Goal: Task Accomplishment & Management: Complete application form

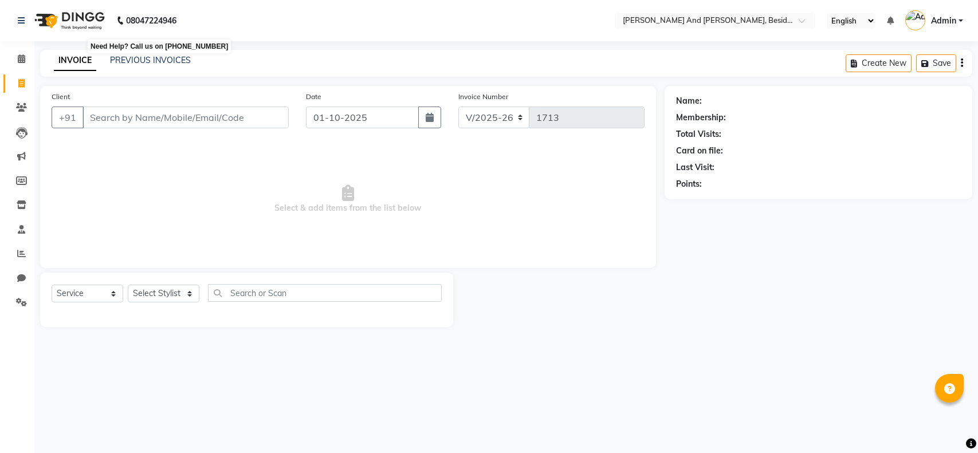
select select "4907"
select select "service"
click at [143, 62] on link "PREVIOUS INVOICES" at bounding box center [150, 60] width 81 height 10
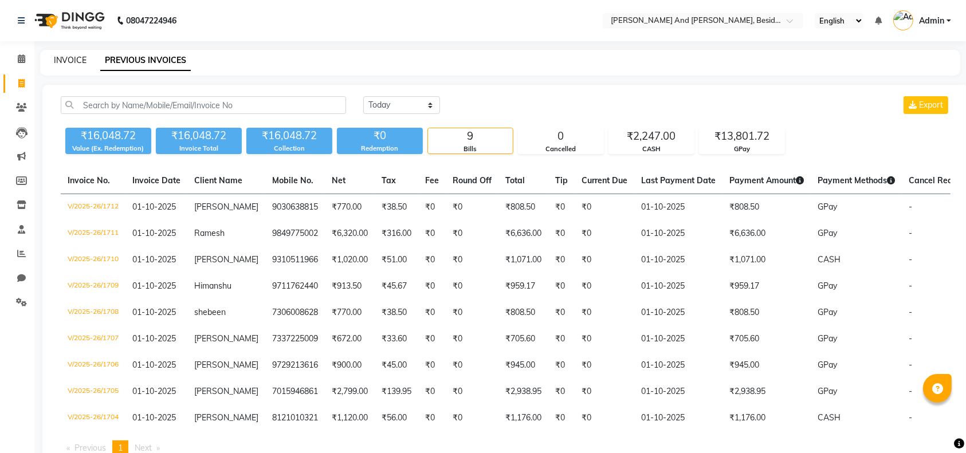
click at [71, 56] on link "INVOICE" at bounding box center [70, 60] width 33 height 10
select select "service"
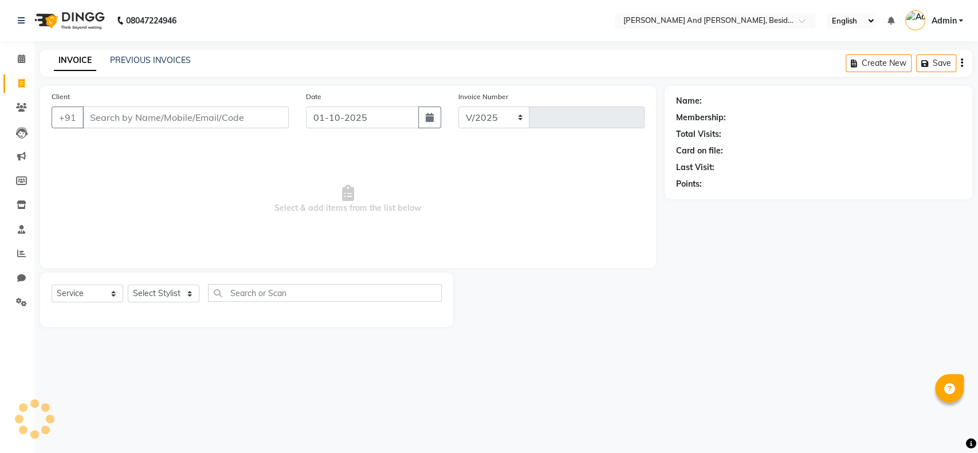
select select "4907"
type input "1713"
click at [124, 116] on input "Client" at bounding box center [186, 118] width 206 height 22
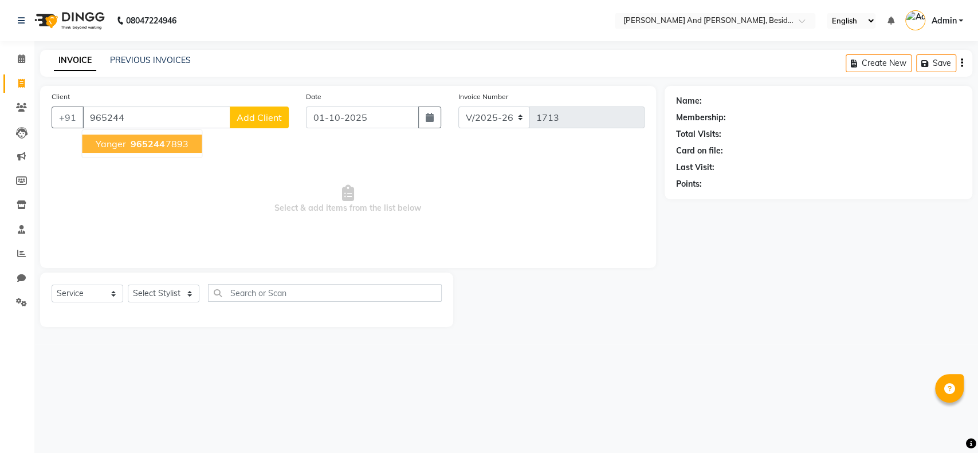
click at [125, 145] on span "Yanger" at bounding box center [111, 143] width 30 height 11
type input "9652447893"
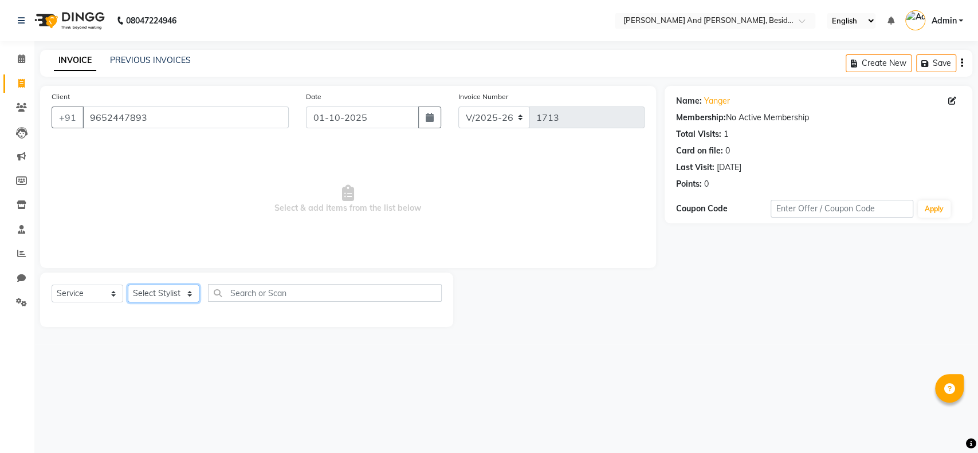
click at [179, 292] on select "Select Stylist [PERSON_NAME] [PERSON_NAME] mngr [PERSON_NAME] Sanib [PERSON_NAM…" at bounding box center [164, 294] width 72 height 18
select select "40717"
click at [128, 285] on select "Select Stylist [PERSON_NAME] [PERSON_NAME] mngr [PERSON_NAME] Sanib [PERSON_NAM…" at bounding box center [164, 294] width 72 height 18
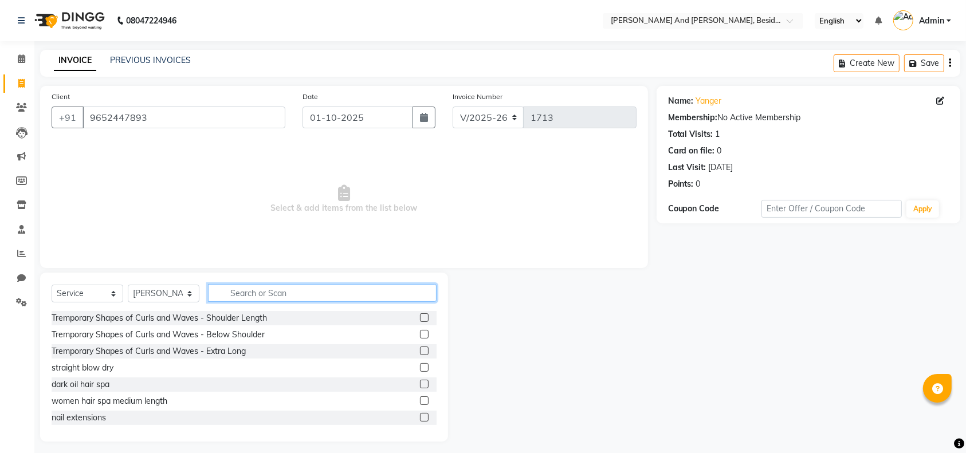
click at [238, 296] on input "text" at bounding box center [322, 293] width 229 height 18
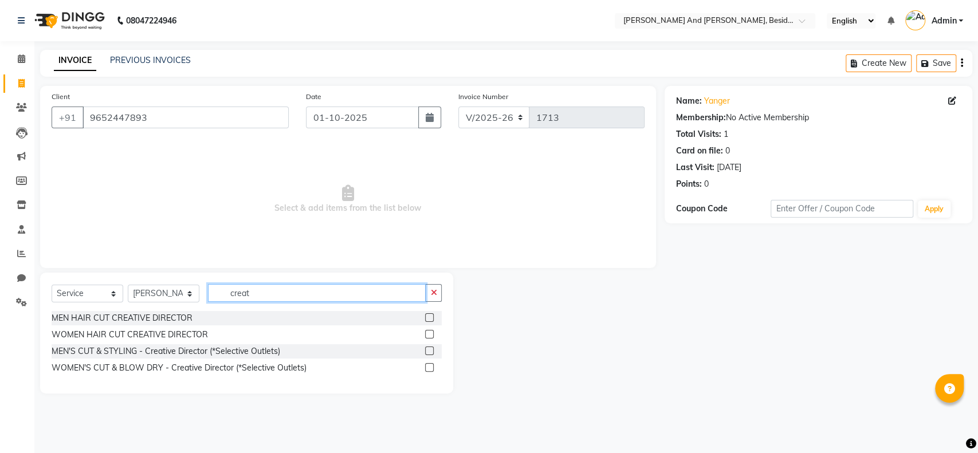
type input "creat"
click at [425, 318] on label at bounding box center [429, 317] width 9 height 9
click at [425, 318] on input "checkbox" at bounding box center [428, 318] width 7 height 7
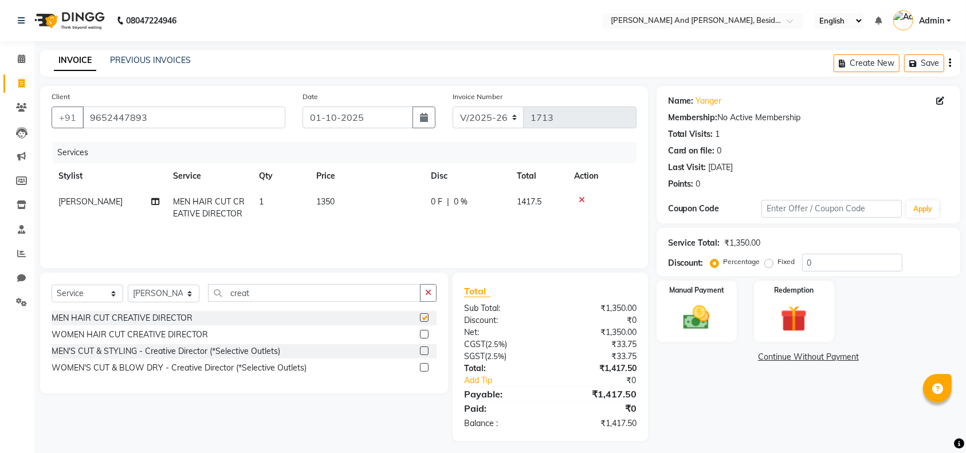
checkbox input "false"
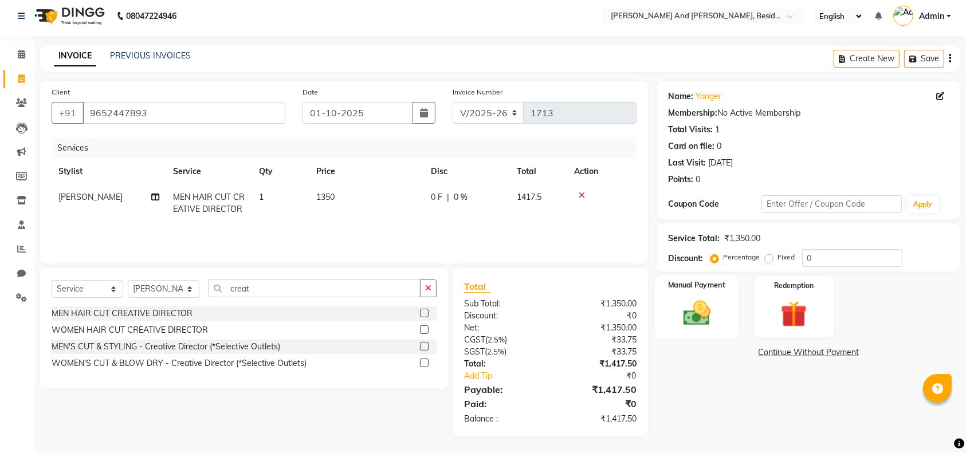
click at [715, 295] on div "Manual Payment" at bounding box center [697, 307] width 84 height 64
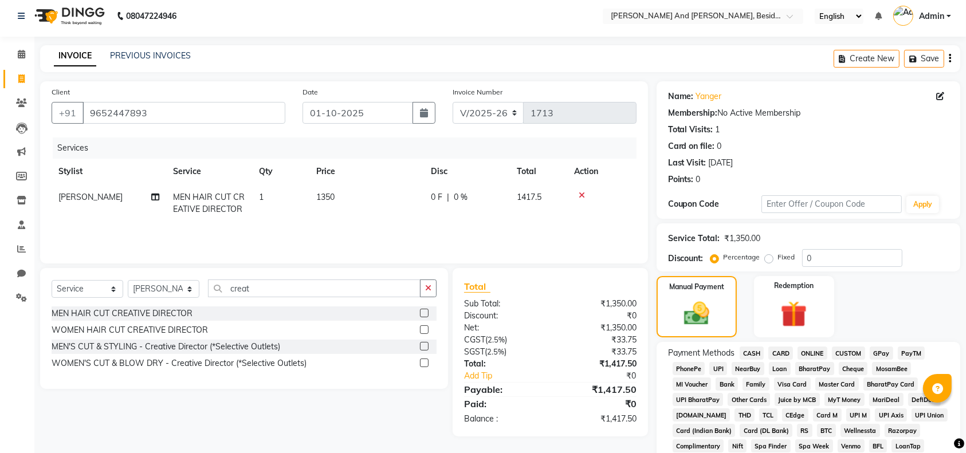
click at [781, 348] on span "CARD" at bounding box center [780, 353] width 25 height 13
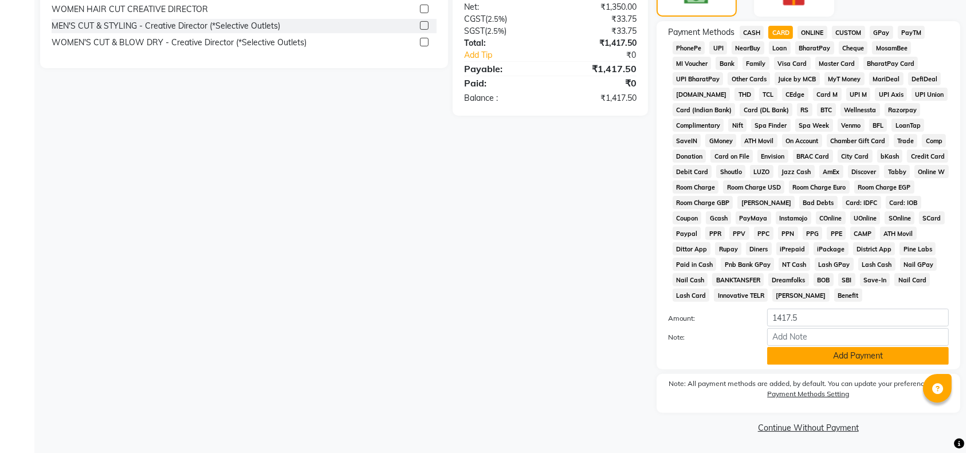
click at [800, 354] on button "Add Payment" at bounding box center [858, 356] width 182 height 18
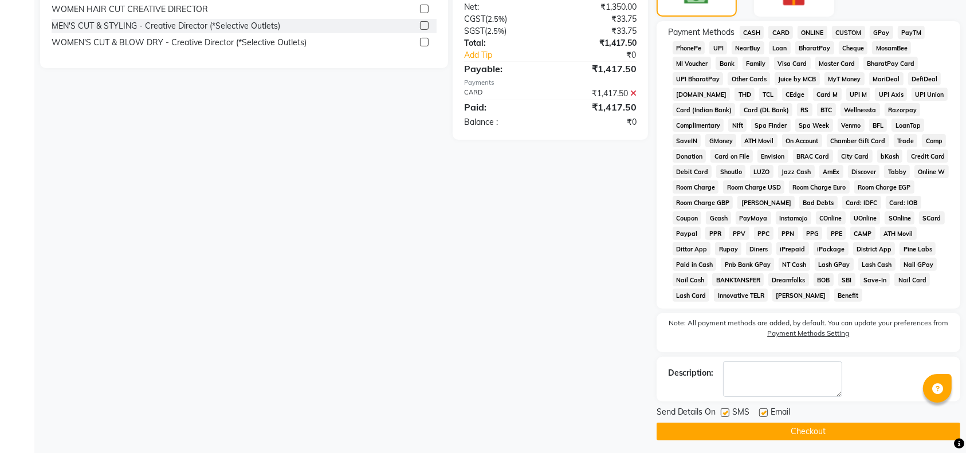
click at [813, 432] on button "Checkout" at bounding box center [809, 432] width 304 height 18
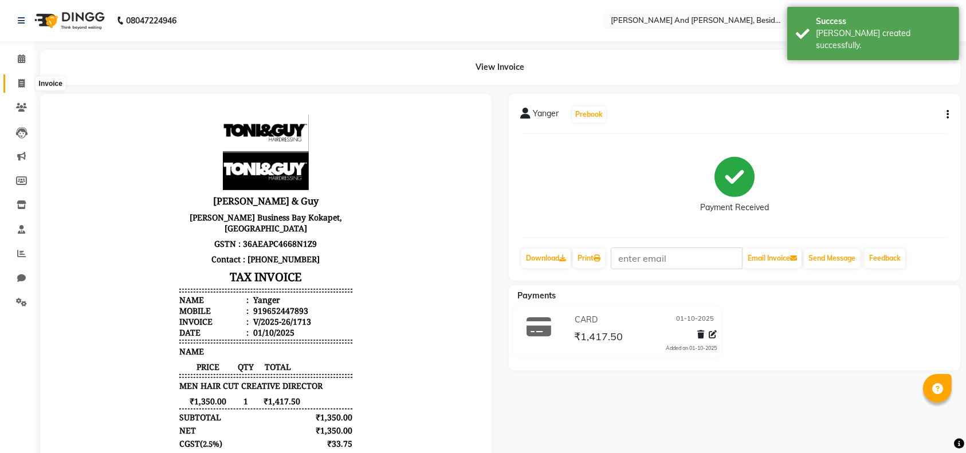
click at [26, 79] on span at bounding box center [21, 83] width 20 height 13
select select "service"
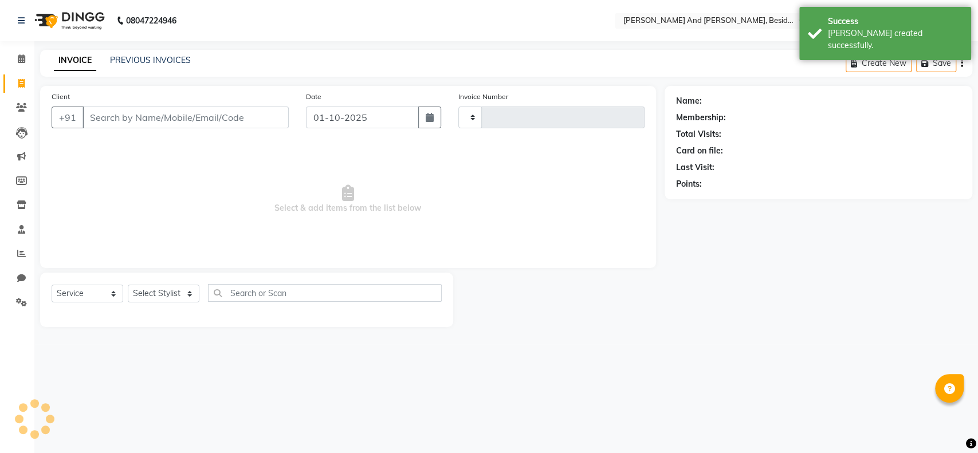
type input "1714"
select select "4907"
click at [135, 55] on link "PREVIOUS INVOICES" at bounding box center [150, 60] width 81 height 10
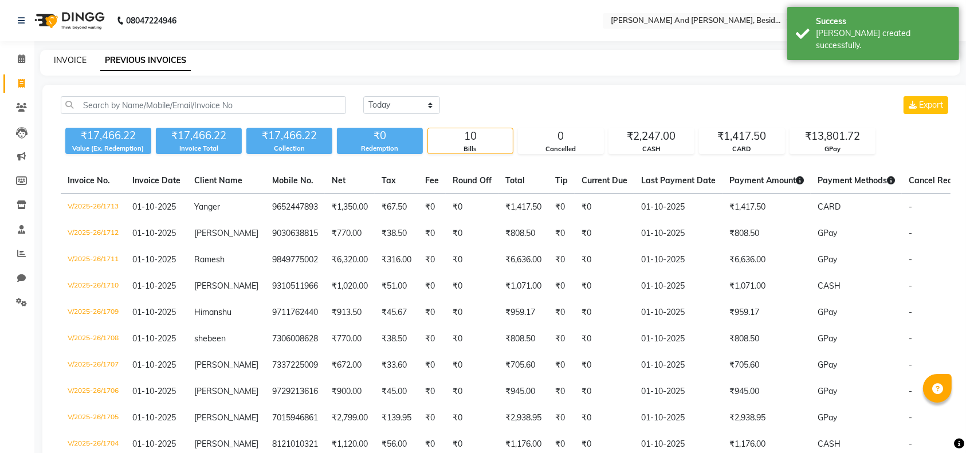
click at [73, 58] on link "INVOICE" at bounding box center [70, 60] width 33 height 10
select select "service"
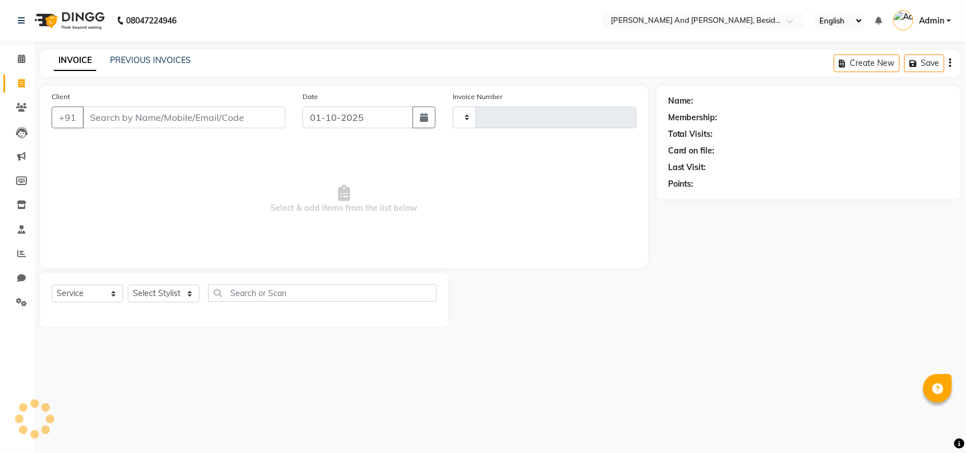
type input "1714"
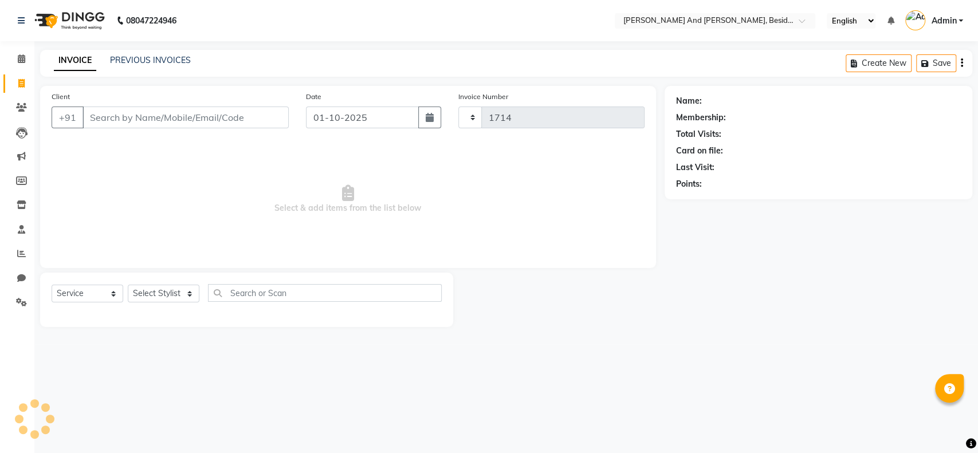
select select "4907"
click at [135, 115] on input "Client" at bounding box center [186, 118] width 206 height 22
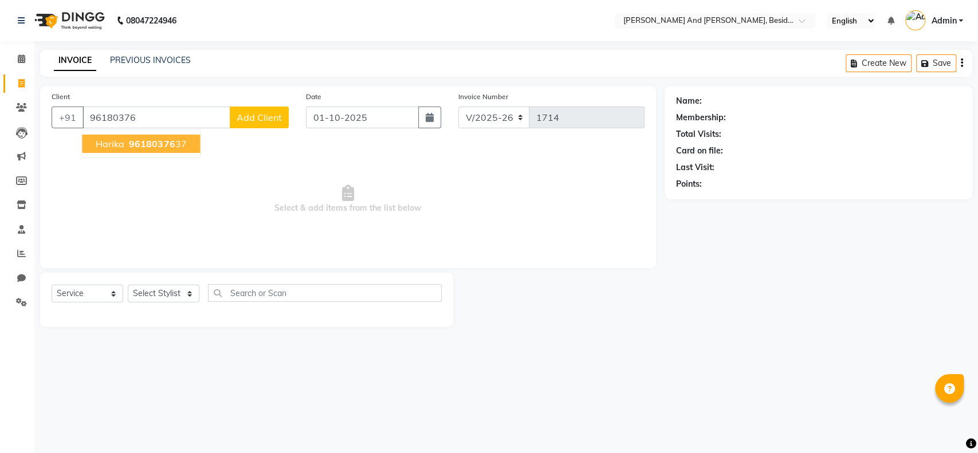
click at [135, 141] on span "96180376" at bounding box center [152, 143] width 46 height 11
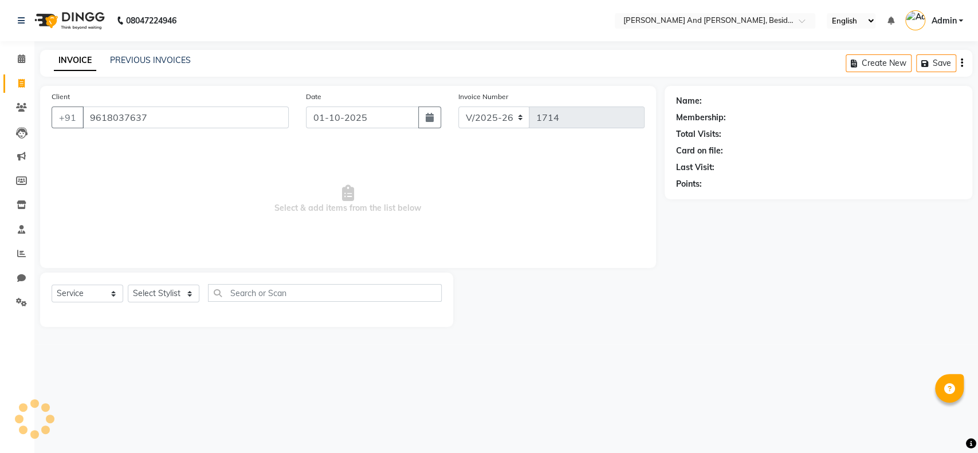
type input "9618037637"
select select "1: Object"
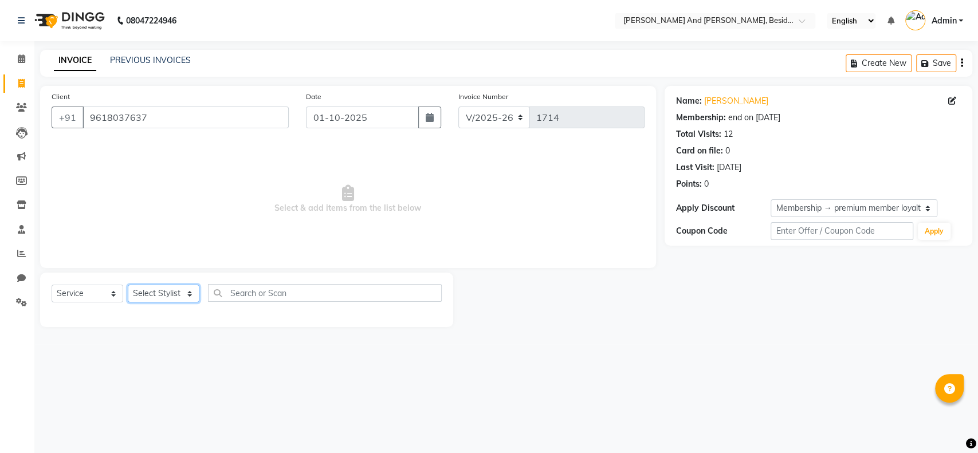
click at [163, 292] on select "Select Stylist [PERSON_NAME] [PERSON_NAME] mngr [PERSON_NAME] Sanib [PERSON_NAM…" at bounding box center [164, 294] width 72 height 18
click at [128, 285] on select "Select Stylist [PERSON_NAME] [PERSON_NAME] mngr [PERSON_NAME] Sanib [PERSON_NAM…" at bounding box center [164, 294] width 72 height 18
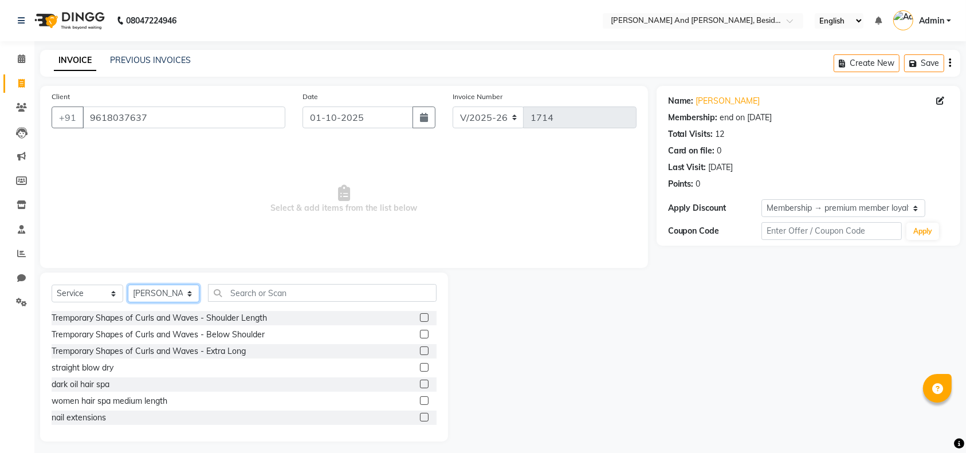
click at [172, 296] on select "Select Stylist [PERSON_NAME] [PERSON_NAME] mngr [PERSON_NAME] Sanib [PERSON_NAM…" at bounding box center [164, 294] width 72 height 18
select select "40717"
click at [128, 285] on select "Select Stylist [PERSON_NAME] [PERSON_NAME] mngr [PERSON_NAME] Sanib [PERSON_NAM…" at bounding box center [164, 294] width 72 height 18
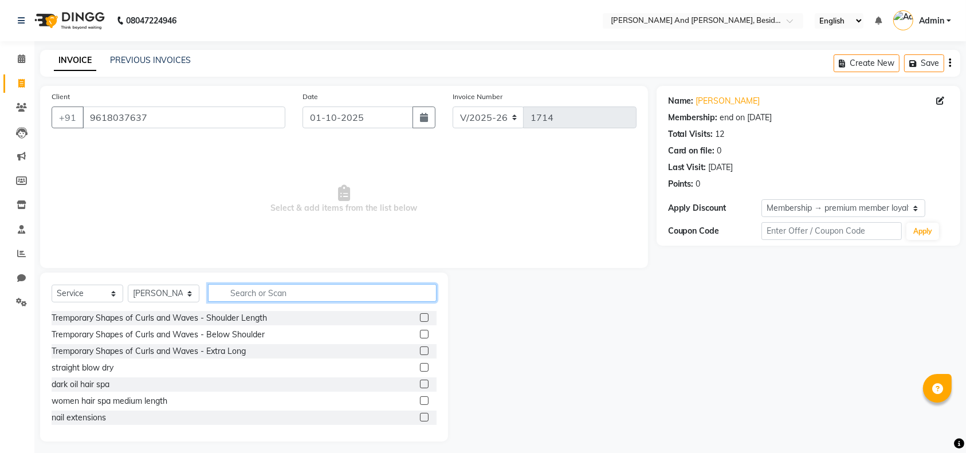
click at [250, 296] on input "text" at bounding box center [322, 293] width 229 height 18
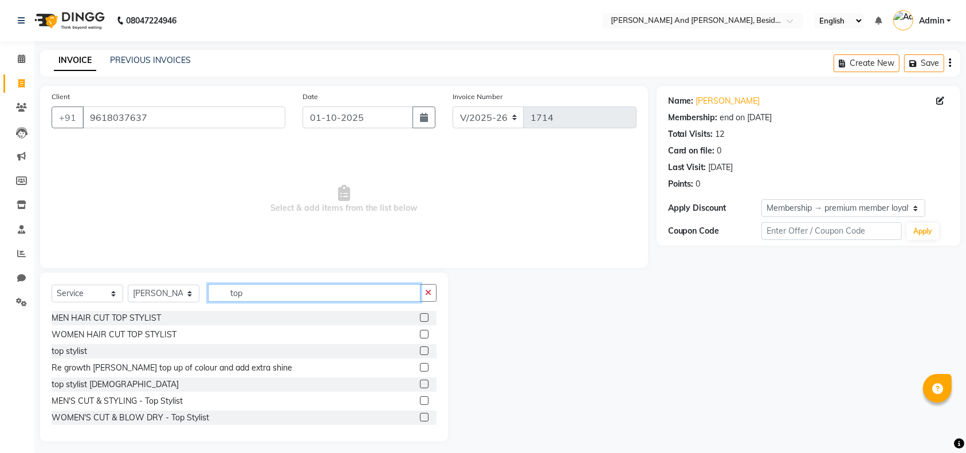
type input "top"
click at [420, 335] on label at bounding box center [424, 334] width 9 height 9
click at [420, 335] on input "checkbox" at bounding box center [423, 334] width 7 height 7
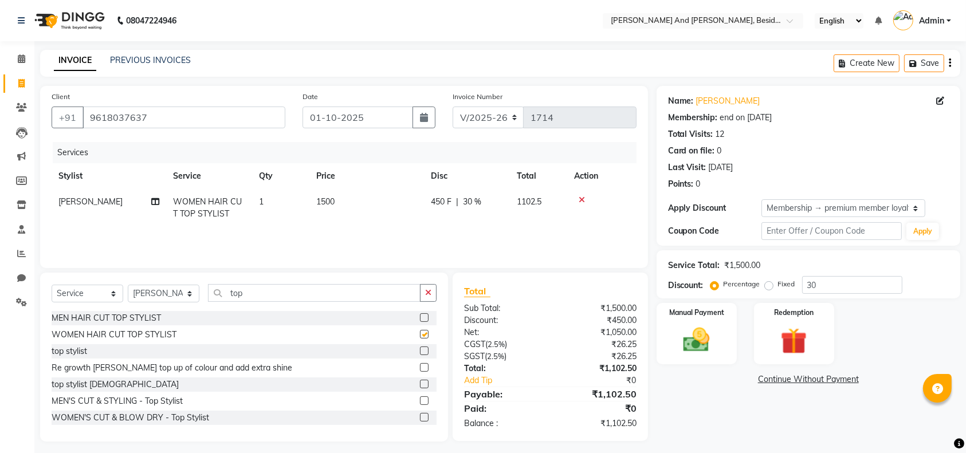
checkbox input "false"
click at [339, 292] on input "top" at bounding box center [314, 293] width 213 height 18
type input "t"
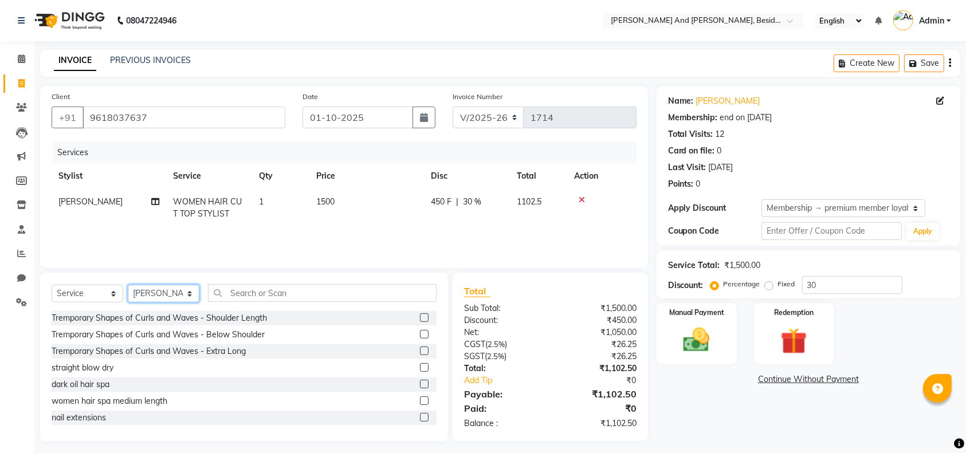
click at [191, 287] on select "Select Stylist [PERSON_NAME] [PERSON_NAME] mngr [PERSON_NAME] Sanib [PERSON_NAM…" at bounding box center [164, 294] width 72 height 18
select select "76440"
click at [128, 285] on select "Select Stylist [PERSON_NAME] [PERSON_NAME] mngr [PERSON_NAME] Sanib [PERSON_NAM…" at bounding box center [164, 294] width 72 height 18
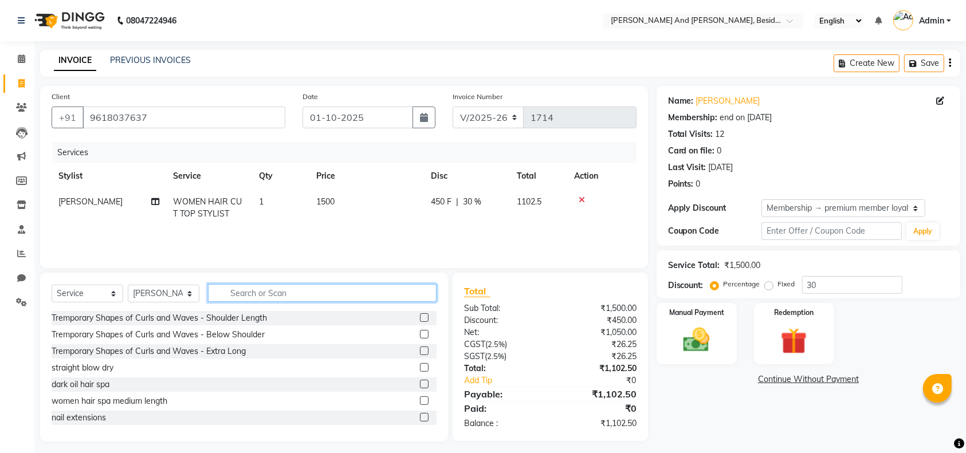
click at [248, 295] on input "text" at bounding box center [322, 293] width 229 height 18
click at [244, 289] on input "text" at bounding box center [322, 293] width 229 height 18
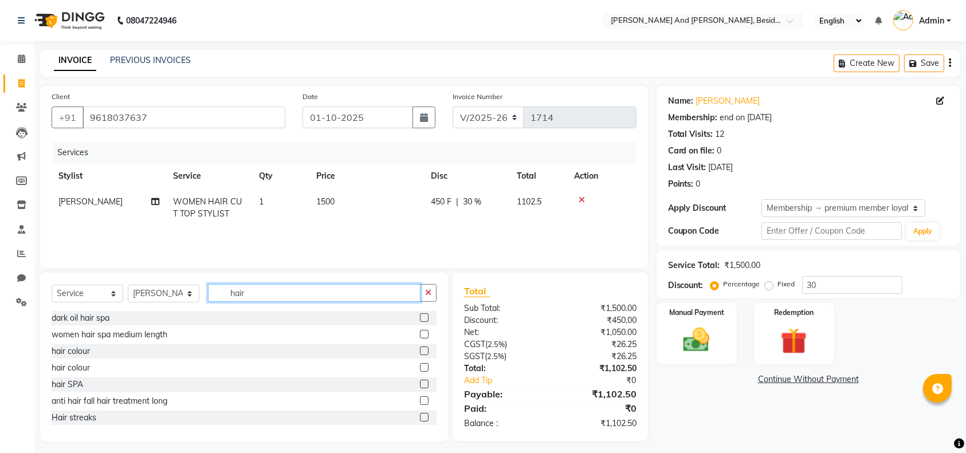
type input "hair"
click at [420, 380] on label at bounding box center [424, 384] width 9 height 9
click at [420, 381] on input "checkbox" at bounding box center [423, 384] width 7 height 7
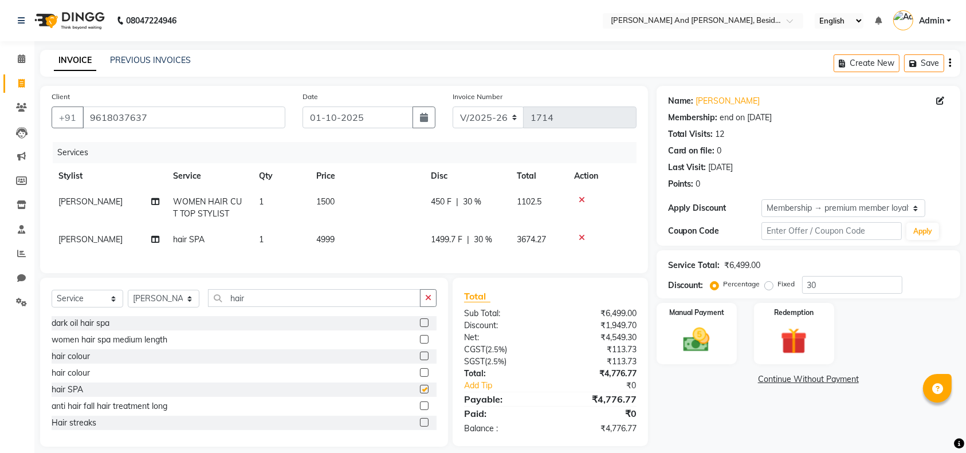
checkbox input "false"
click at [346, 233] on td "4999" at bounding box center [366, 240] width 115 height 26
select select "76440"
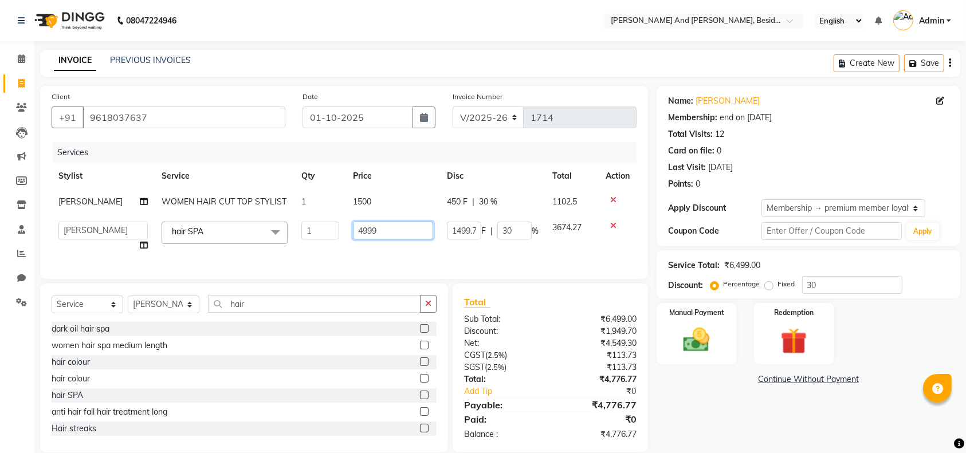
click at [375, 229] on input "4999" at bounding box center [393, 231] width 80 height 18
type input "4"
type input "2500"
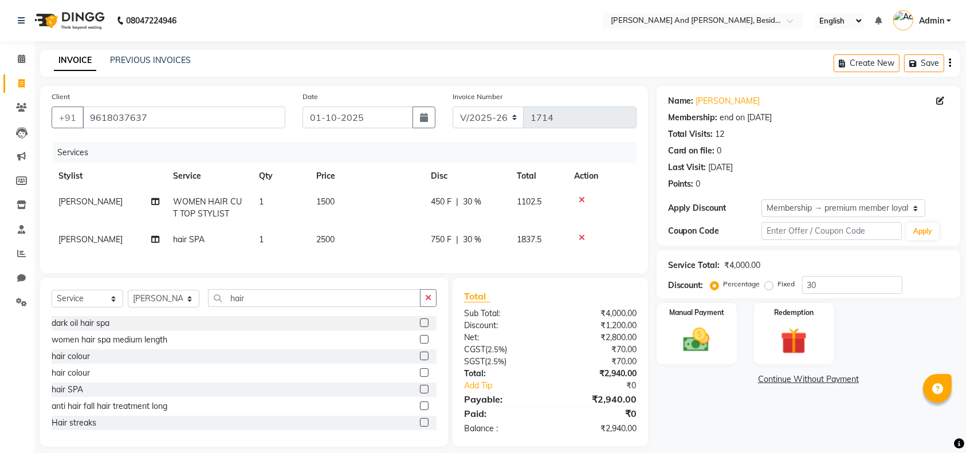
click at [488, 241] on div "750 F | 30 %" at bounding box center [467, 240] width 72 height 12
select select "76440"
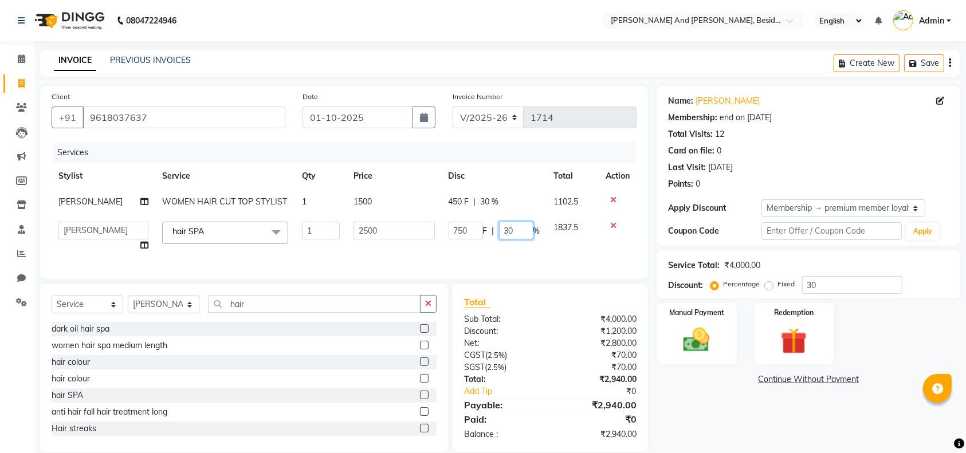
click at [523, 225] on input "30" at bounding box center [516, 231] width 34 height 18
type input "3"
type input "0"
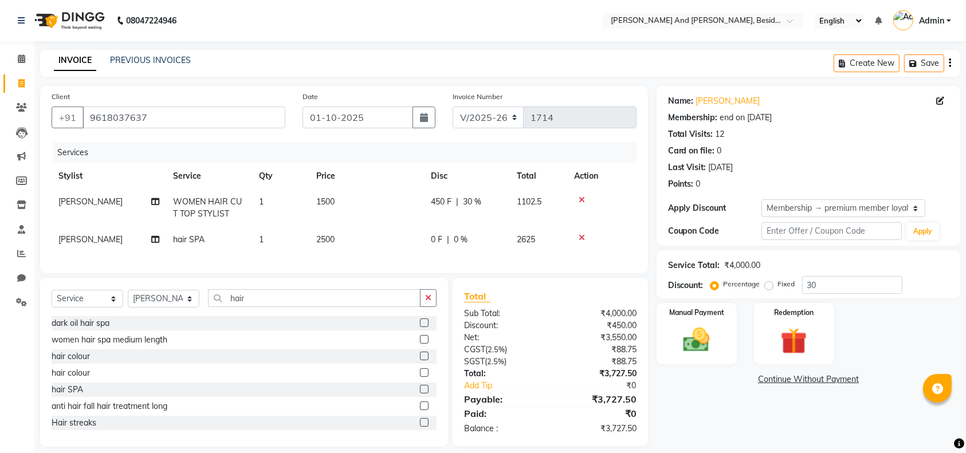
click at [492, 201] on div "450 F | 30 %" at bounding box center [467, 202] width 72 height 12
select select "40717"
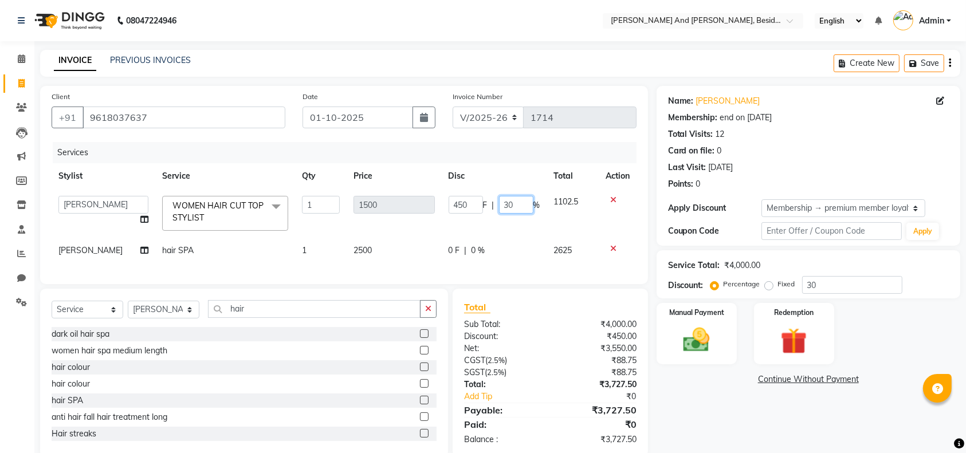
click at [509, 201] on input "30" at bounding box center [516, 205] width 34 height 18
type input "3"
type input "20"
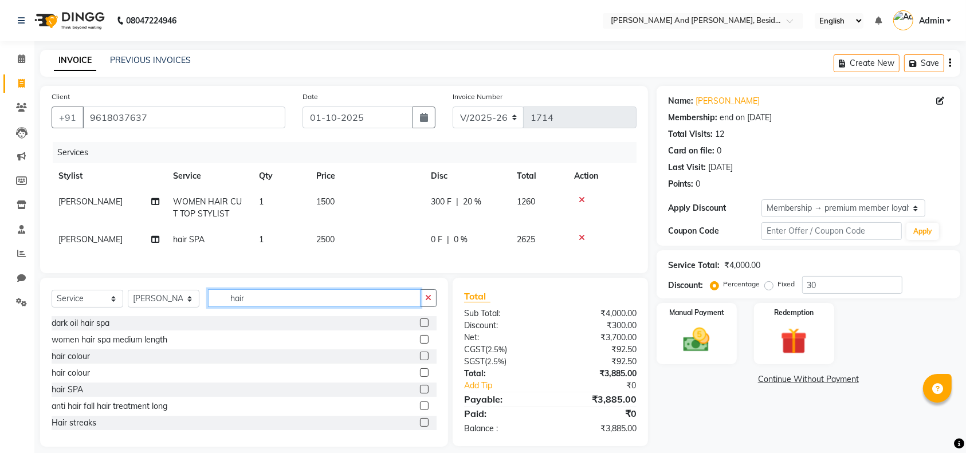
click at [265, 316] on div "Select Service Product Membership Package Voucher Prepaid Gift Card Select Styl…" at bounding box center [244, 302] width 385 height 27
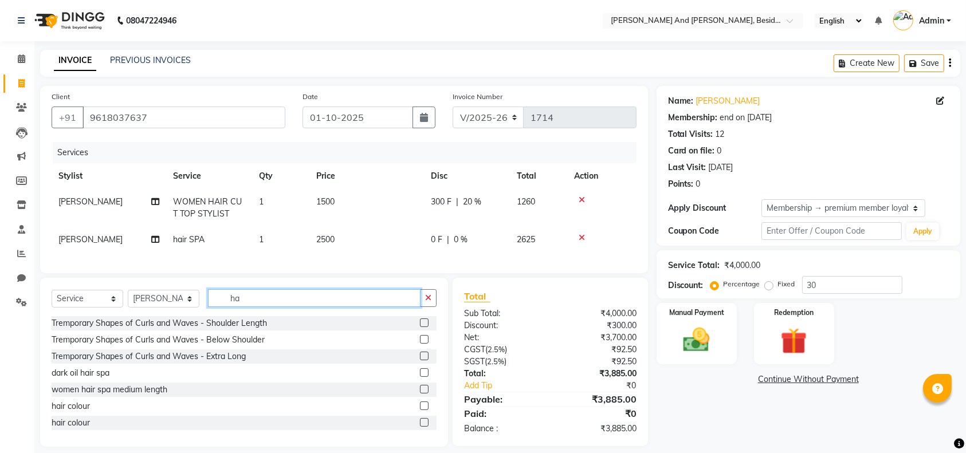
type input "h"
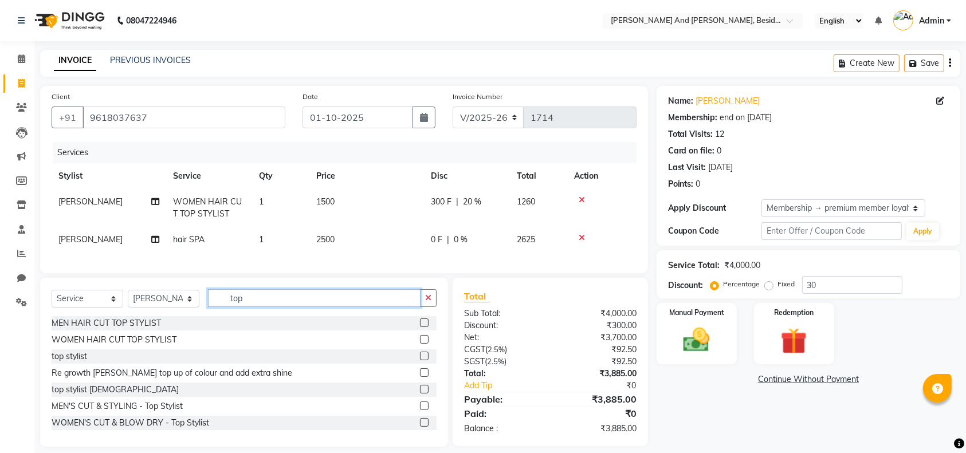
type input "top"
click at [420, 344] on label at bounding box center [424, 339] width 9 height 9
click at [420, 344] on input "checkbox" at bounding box center [423, 339] width 7 height 7
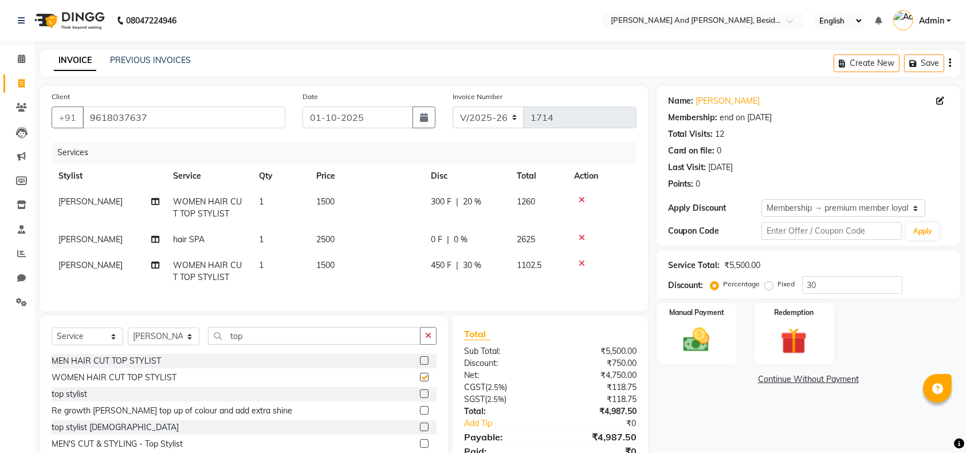
checkbox input "false"
click at [461, 248] on td "0 F | 0 %" at bounding box center [467, 240] width 86 height 26
select select "76440"
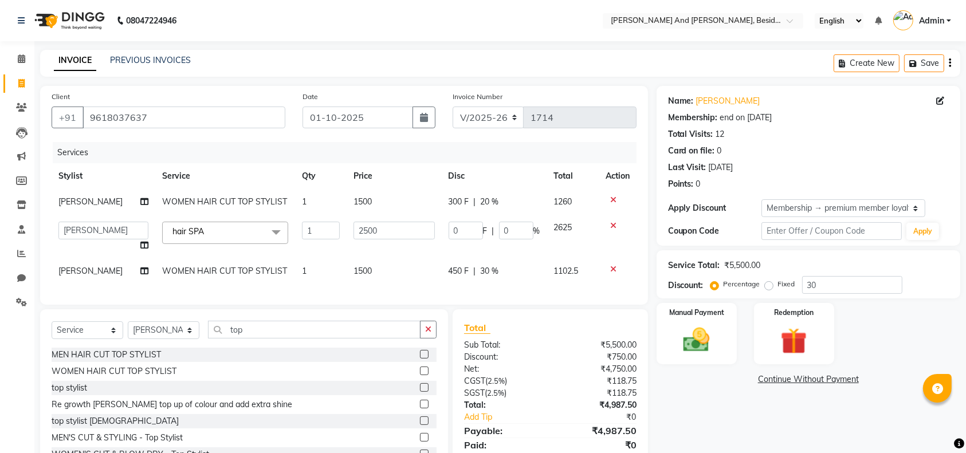
click at [489, 273] on span "30 %" at bounding box center [490, 271] width 18 height 12
select select "76440"
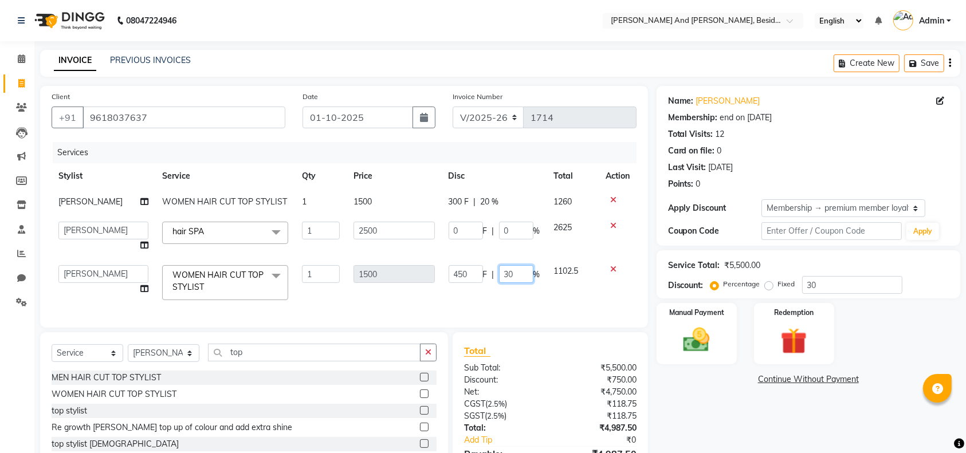
click at [516, 273] on input "30" at bounding box center [516, 274] width 34 height 18
type input "3"
type input "20"
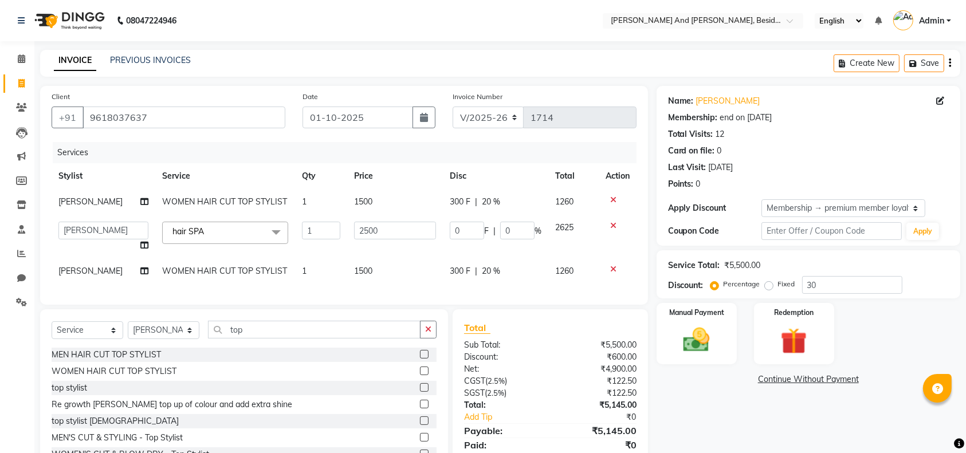
click at [731, 433] on div "Name: [PERSON_NAME] Membership: end on [DATE] Total Visits: 12 Card on file: 0 …" at bounding box center [813, 282] width 312 height 393
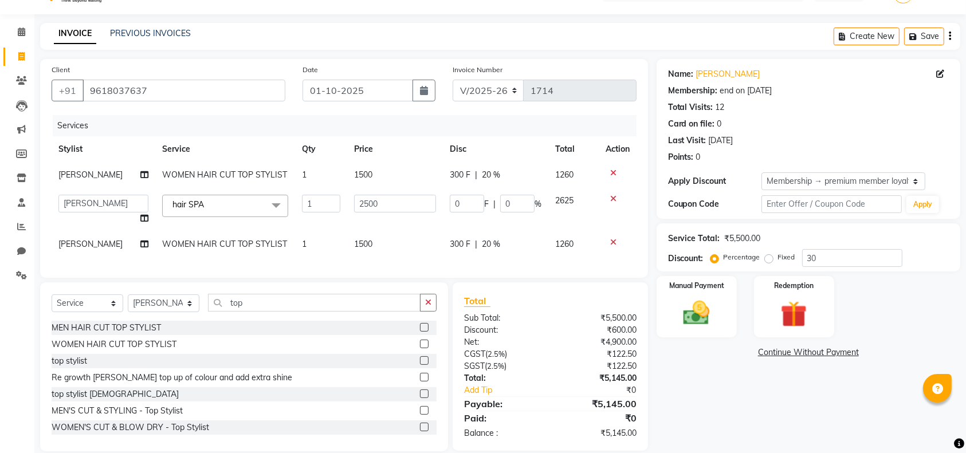
scroll to position [54, 0]
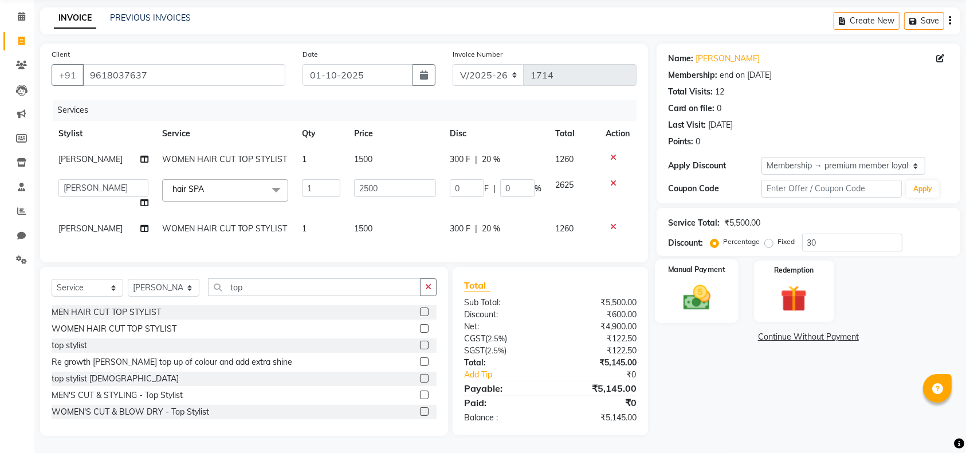
click at [704, 285] on img at bounding box center [696, 298] width 45 height 32
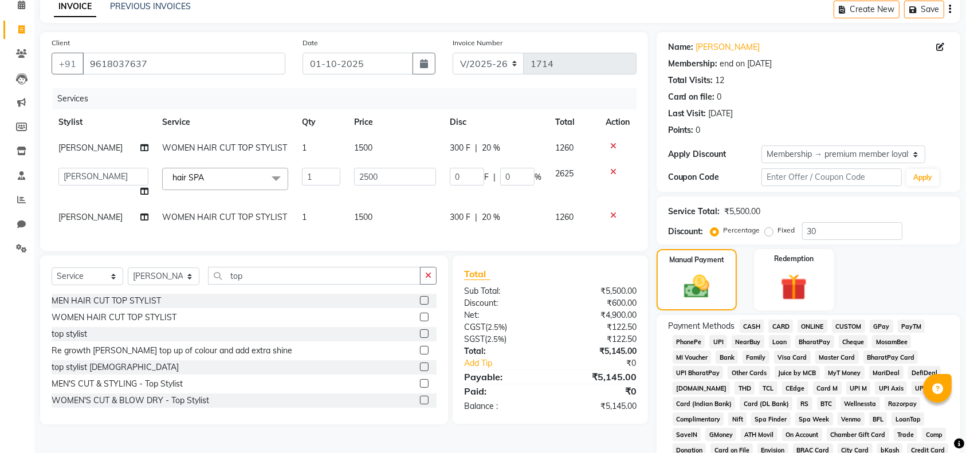
click at [792, 324] on span "CARD" at bounding box center [780, 326] width 25 height 13
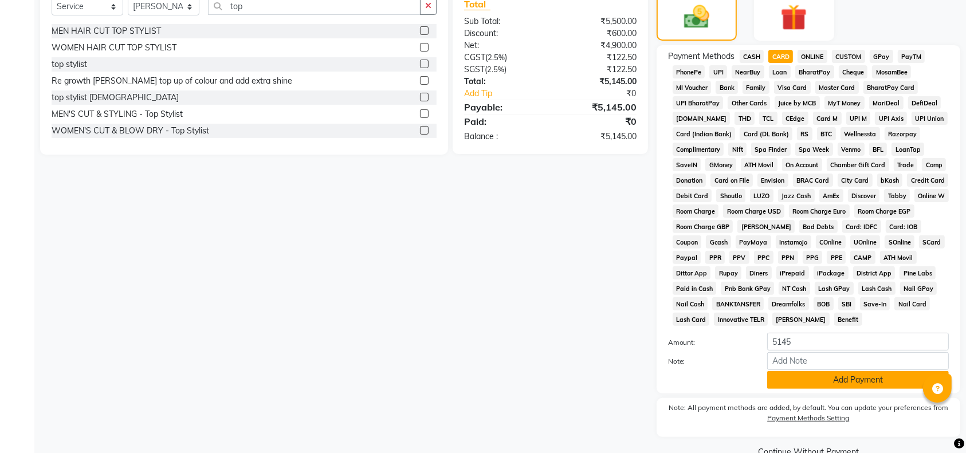
click at [806, 383] on button "Add Payment" at bounding box center [858, 380] width 182 height 18
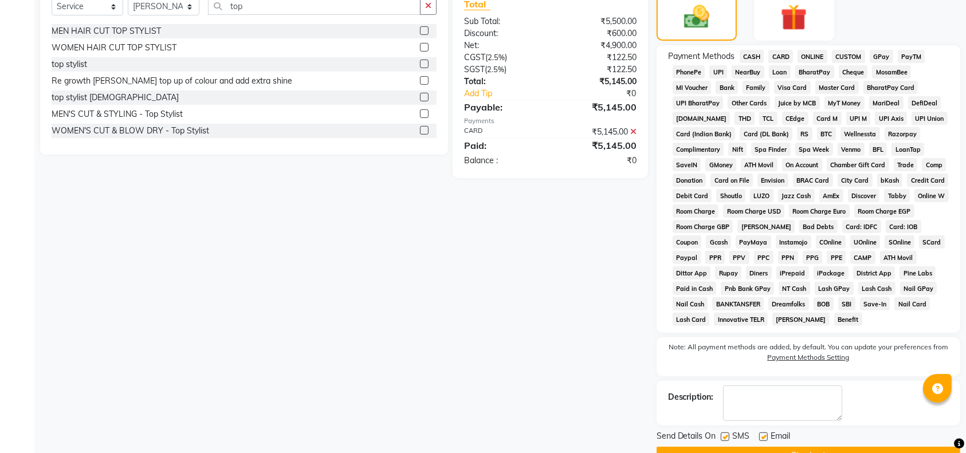
scroll to position [352, 0]
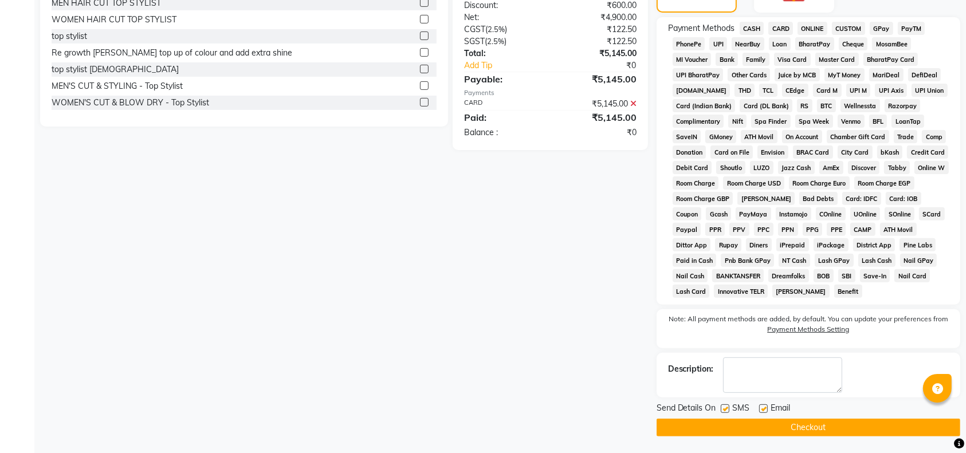
click at [791, 419] on button "Checkout" at bounding box center [809, 428] width 304 height 18
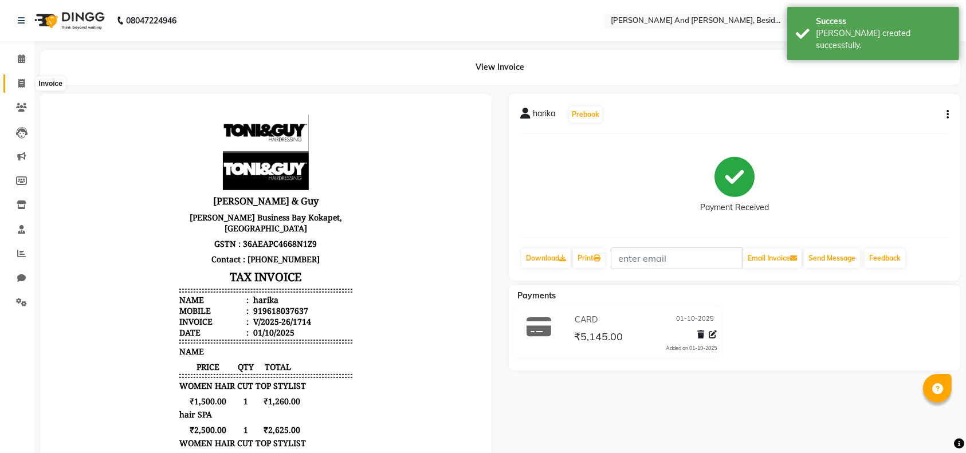
click at [18, 88] on span at bounding box center [21, 83] width 20 height 13
select select "service"
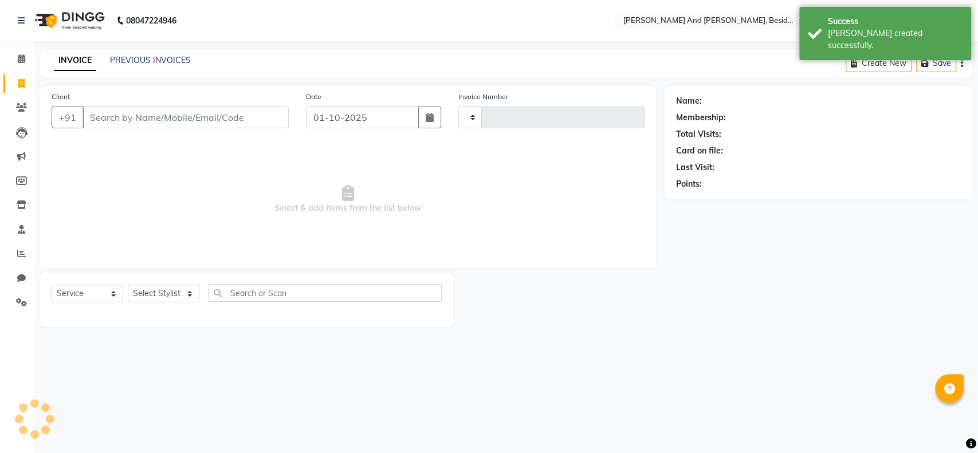
type input "1715"
select select "4907"
click at [113, 116] on input "Client" at bounding box center [186, 118] width 206 height 22
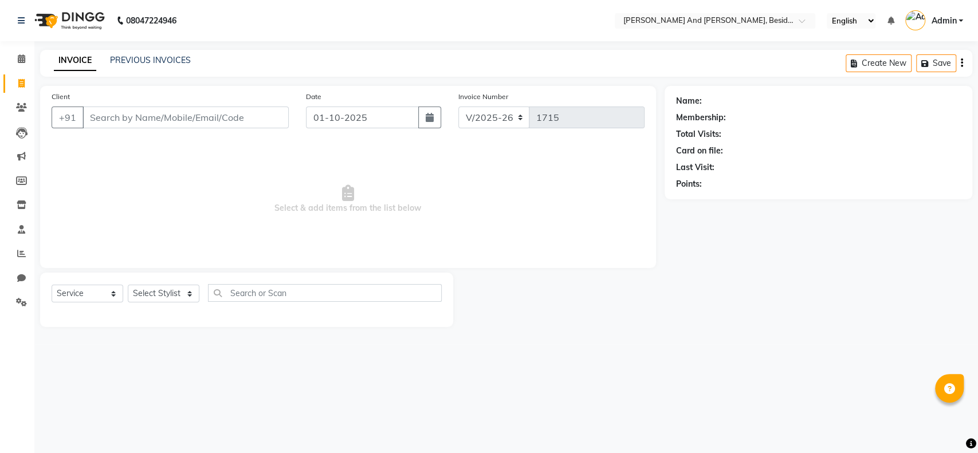
click at [119, 120] on input "Client" at bounding box center [186, 118] width 206 height 22
click at [120, 115] on input "Client" at bounding box center [186, 118] width 206 height 22
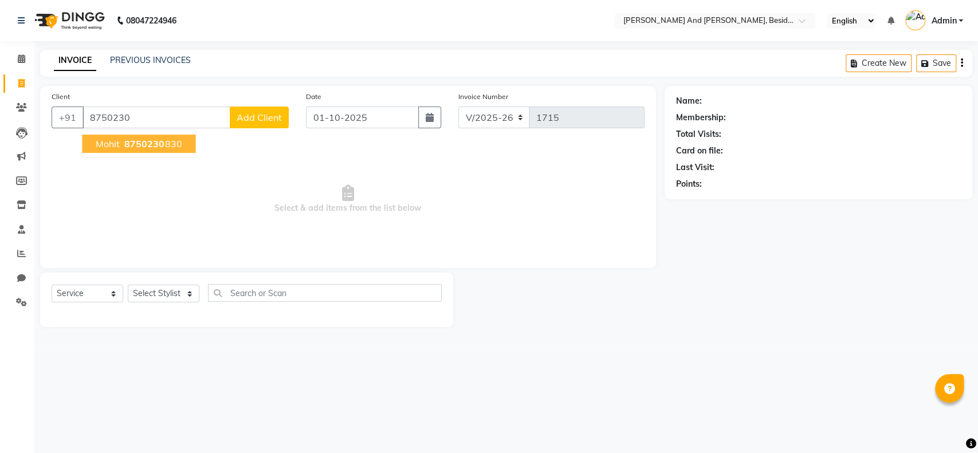
click at [121, 143] on button "Mohit 8750230 830" at bounding box center [138, 144] width 113 height 18
type input "8750230830"
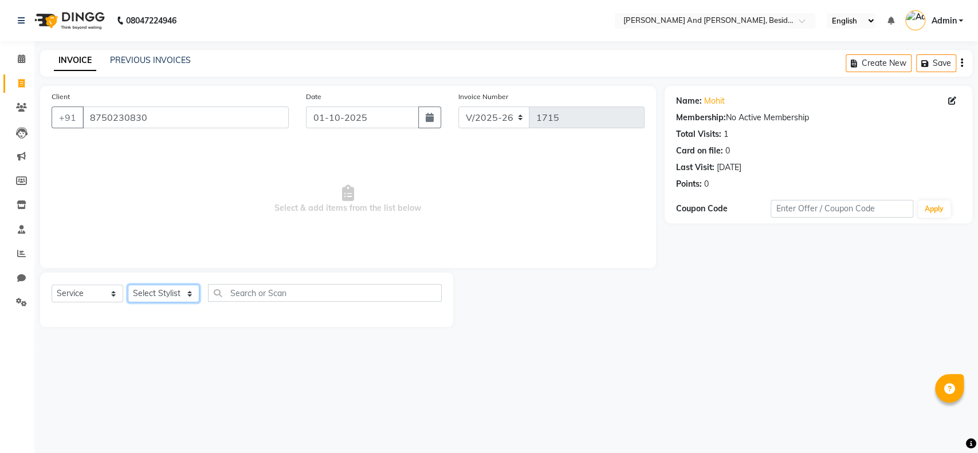
click at [191, 298] on select "Select Stylist [PERSON_NAME] [PERSON_NAME] mngr [PERSON_NAME] Sanib [PERSON_NAM…" at bounding box center [164, 294] width 72 height 18
select select "86129"
click at [128, 285] on select "Select Stylist [PERSON_NAME] [PERSON_NAME] mngr [PERSON_NAME] Sanib [PERSON_NAM…" at bounding box center [164, 294] width 72 height 18
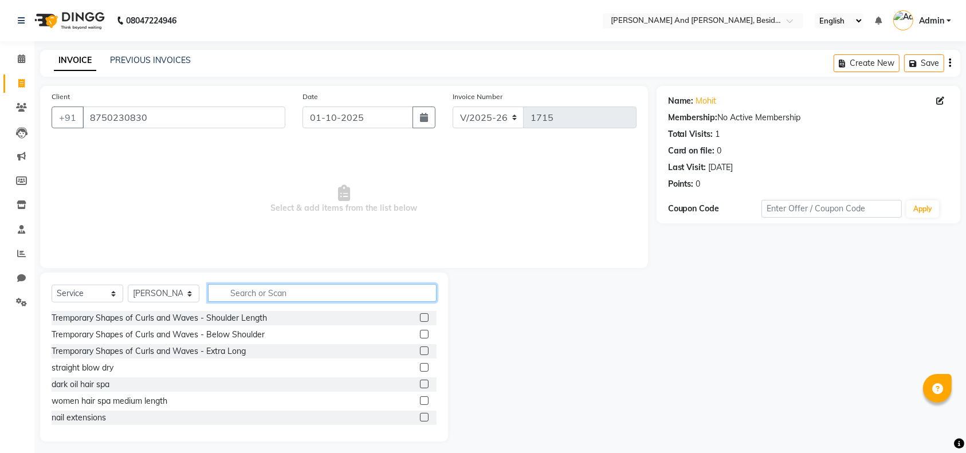
click at [238, 293] on input "text" at bounding box center [322, 293] width 229 height 18
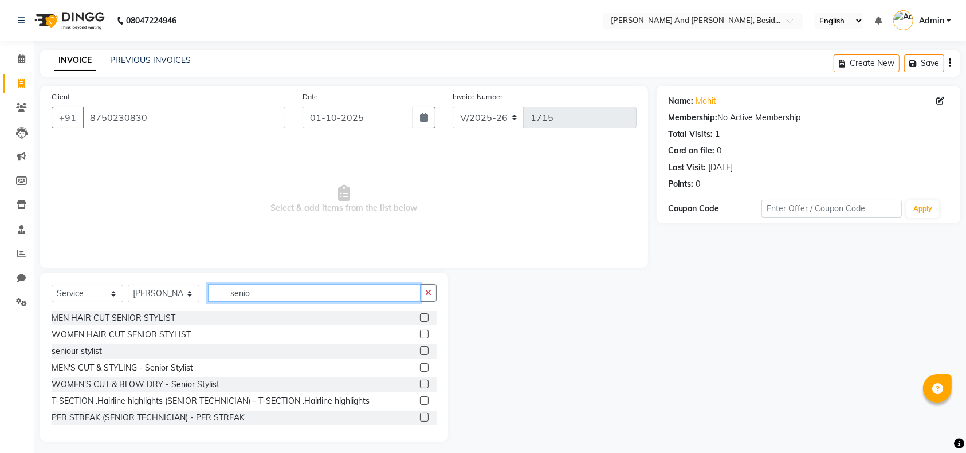
type input "senio"
click at [420, 317] on label at bounding box center [424, 317] width 9 height 9
click at [420, 317] on input "checkbox" at bounding box center [423, 318] width 7 height 7
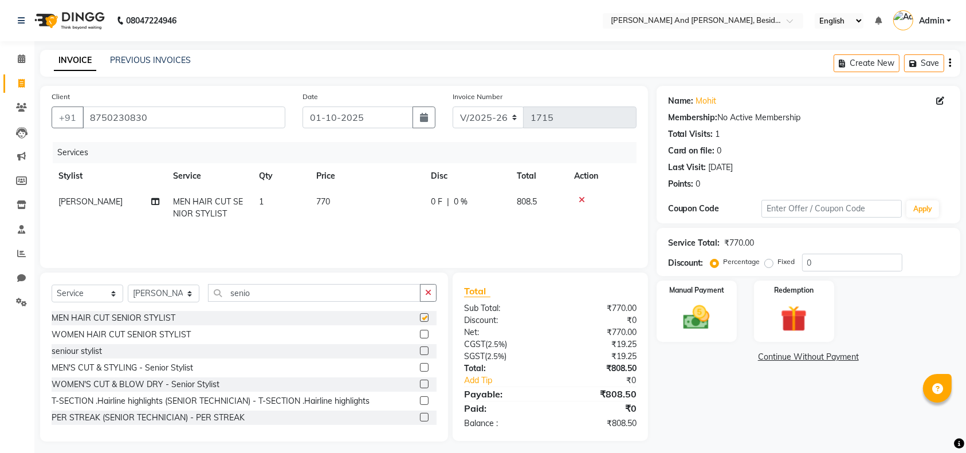
checkbox input "false"
click at [279, 296] on input "senio" at bounding box center [314, 293] width 213 height 18
type input "s"
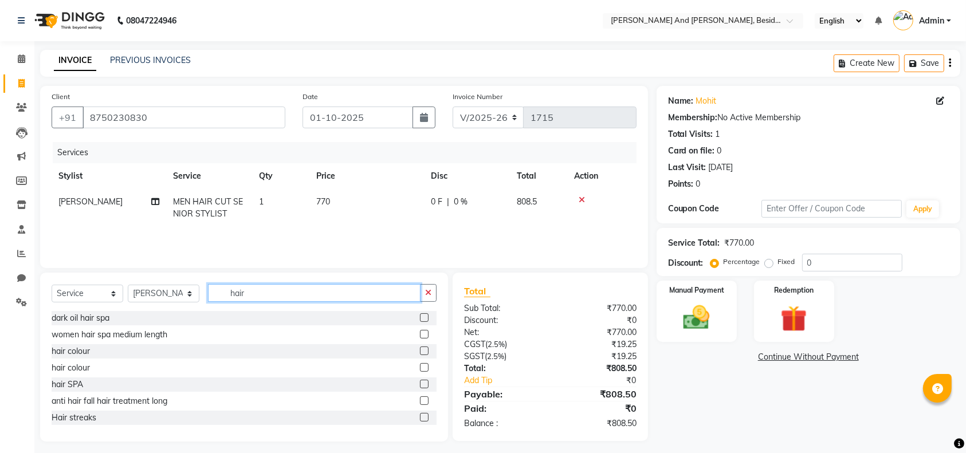
type input "hair"
click at [420, 354] on label at bounding box center [424, 351] width 9 height 9
click at [420, 354] on input "checkbox" at bounding box center [423, 351] width 7 height 7
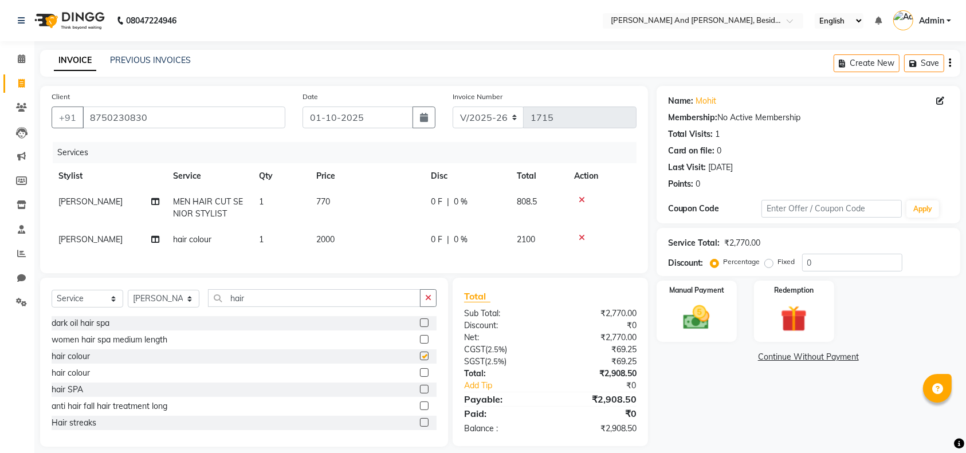
checkbox input "false"
click at [350, 237] on td "2000" at bounding box center [366, 240] width 115 height 26
select select "86129"
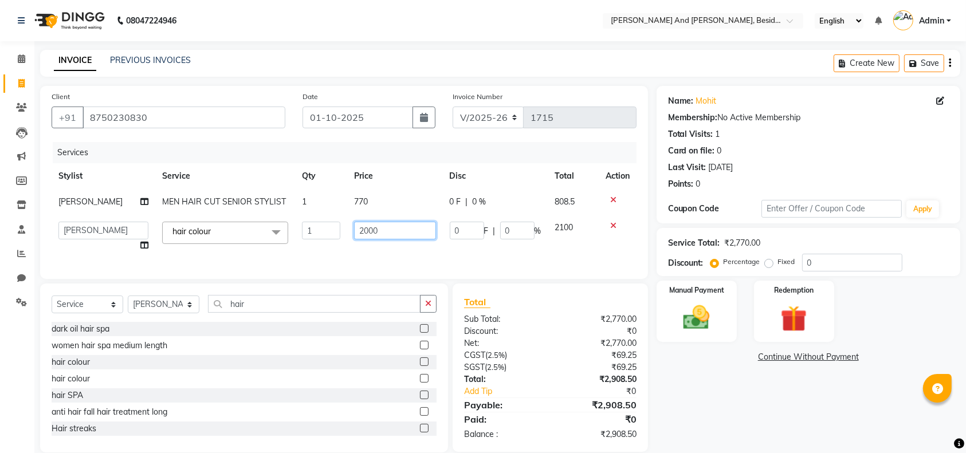
click at [390, 238] on input "2000" at bounding box center [394, 231] width 81 height 18
type input "2"
type input "1800"
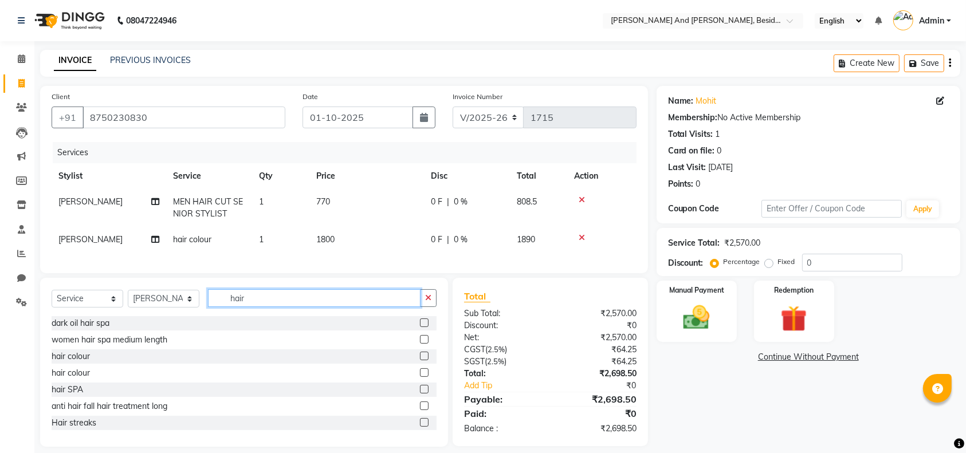
click at [288, 307] on input "hair" at bounding box center [314, 298] width 213 height 18
type input "h"
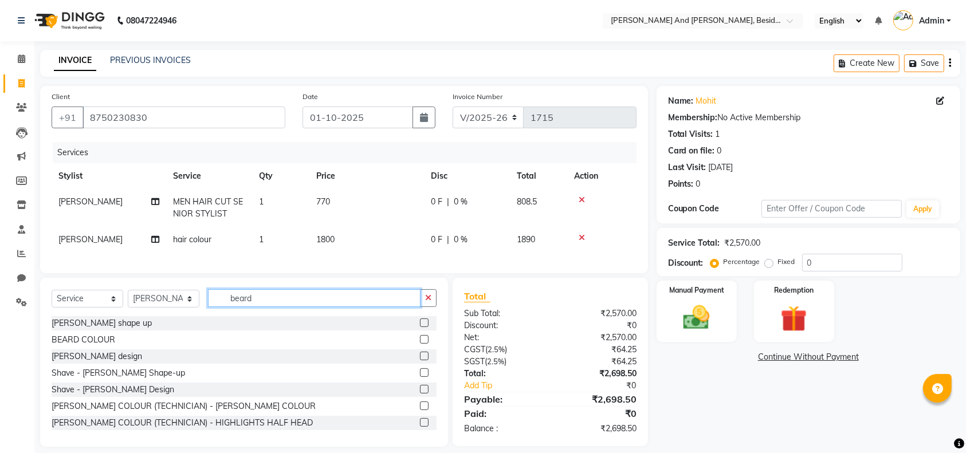
type input "beard"
click at [420, 327] on label at bounding box center [424, 323] width 9 height 9
click at [420, 327] on input "checkbox" at bounding box center [423, 323] width 7 height 7
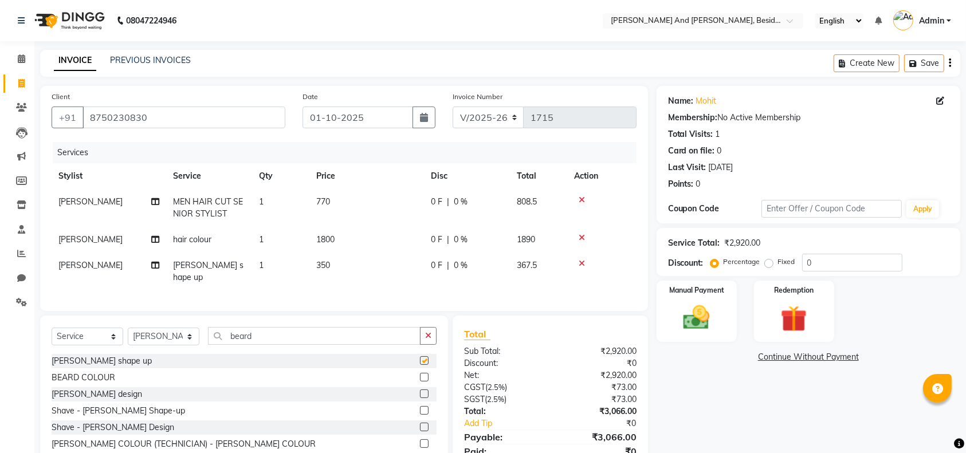
checkbox input "false"
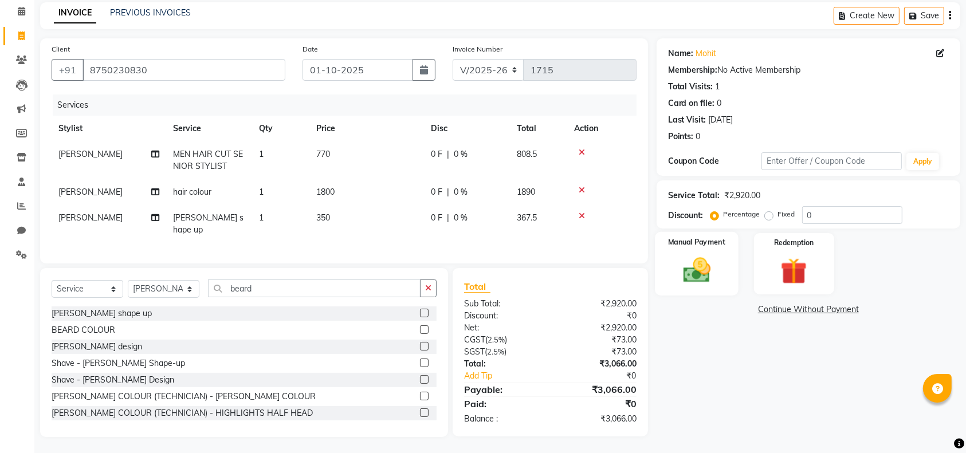
click at [716, 282] on img at bounding box center [696, 270] width 45 height 32
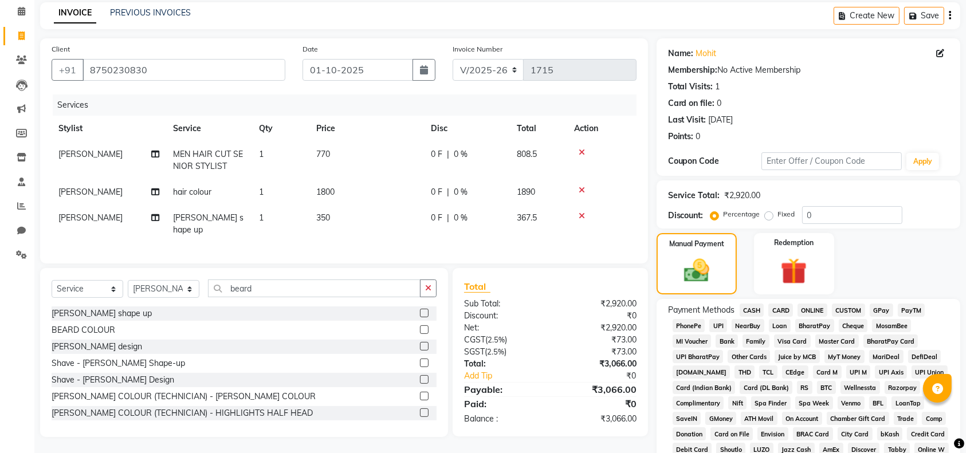
click at [779, 312] on span "CARD" at bounding box center [780, 310] width 25 height 13
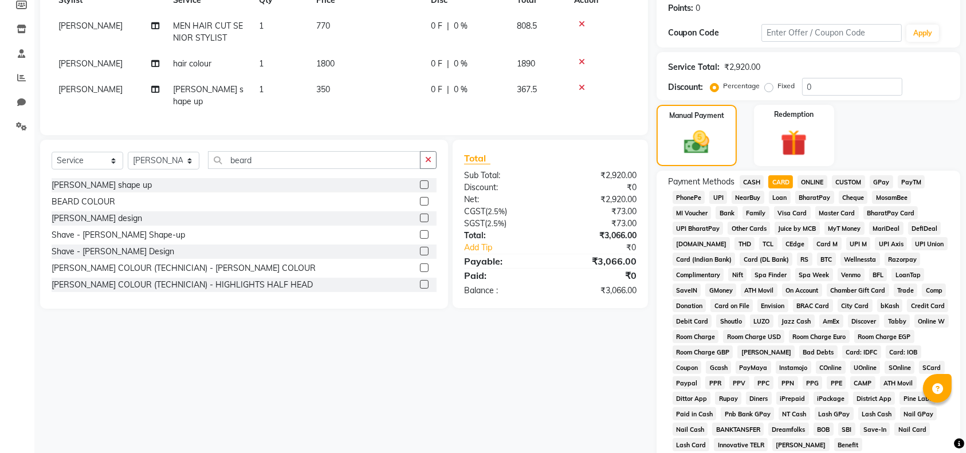
scroll to position [325, 0]
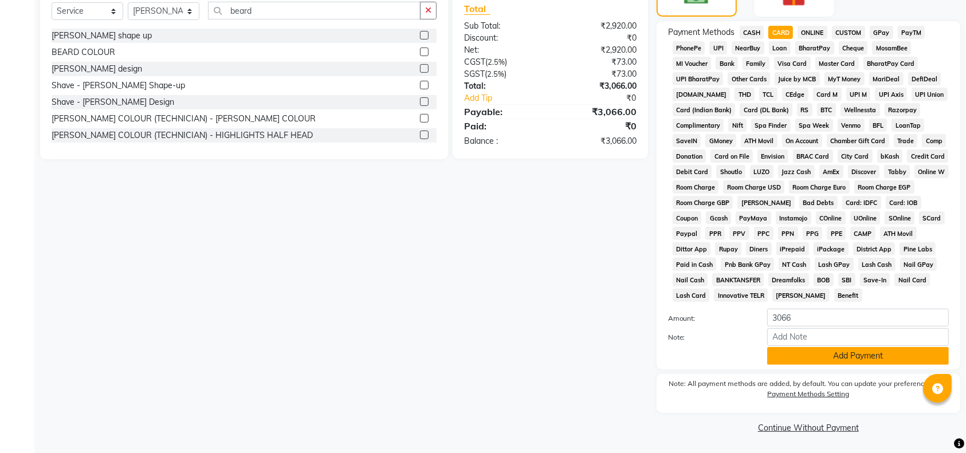
click at [788, 360] on button "Add Payment" at bounding box center [858, 356] width 182 height 18
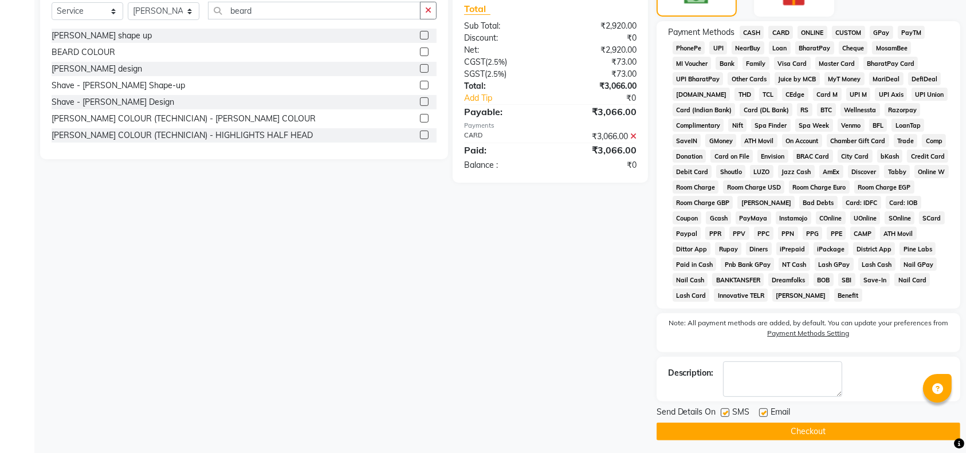
scroll to position [330, 0]
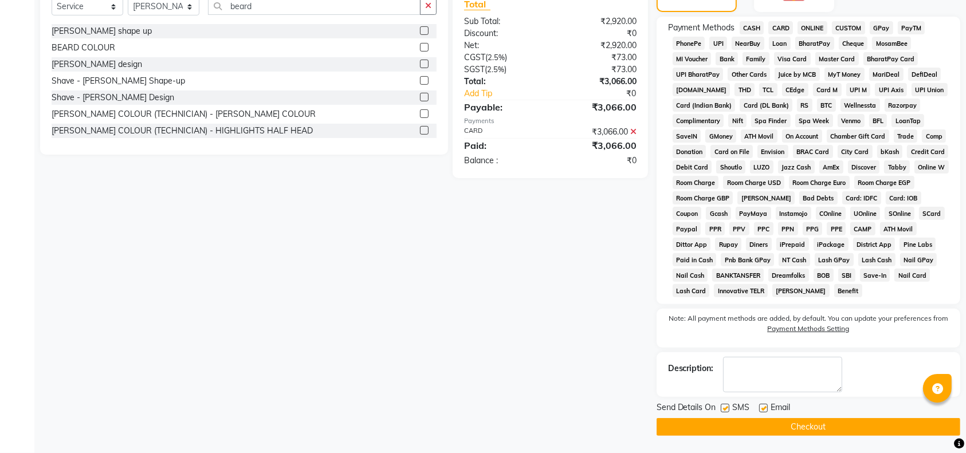
click at [775, 428] on button "Checkout" at bounding box center [809, 427] width 304 height 18
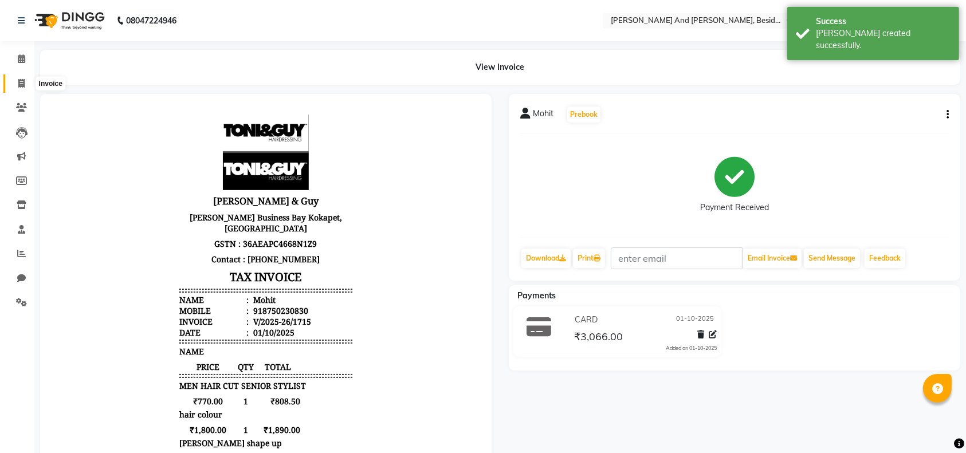
click at [18, 79] on icon at bounding box center [21, 83] width 6 height 9
select select "service"
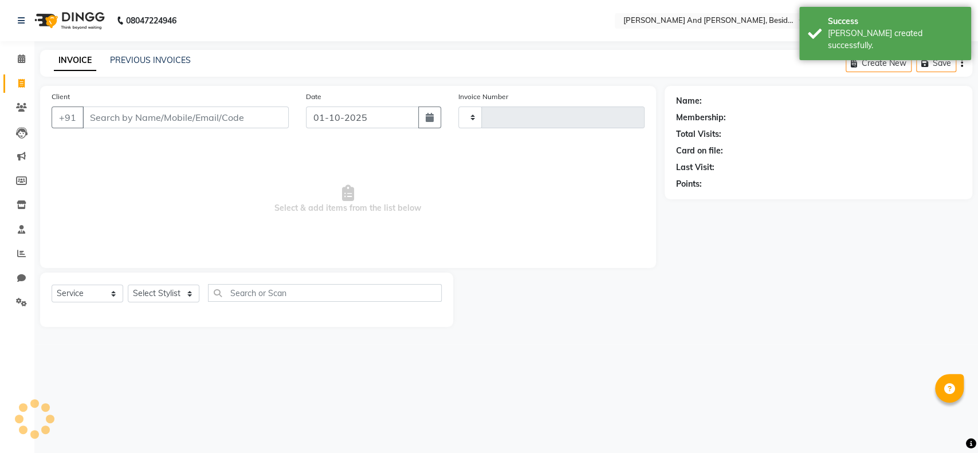
type input "1716"
select select "4907"
click at [127, 61] on link "PREVIOUS INVOICES" at bounding box center [150, 60] width 81 height 10
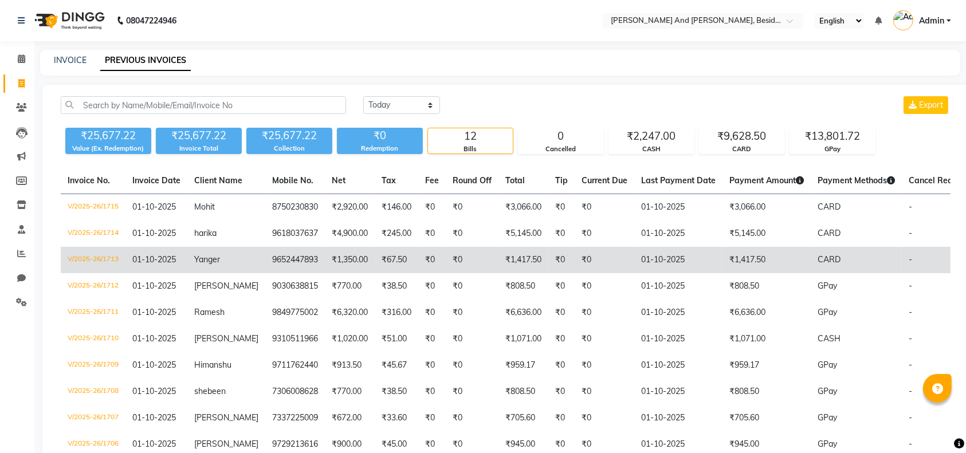
click at [110, 269] on td "V/2025-26/1713" at bounding box center [93, 260] width 65 height 26
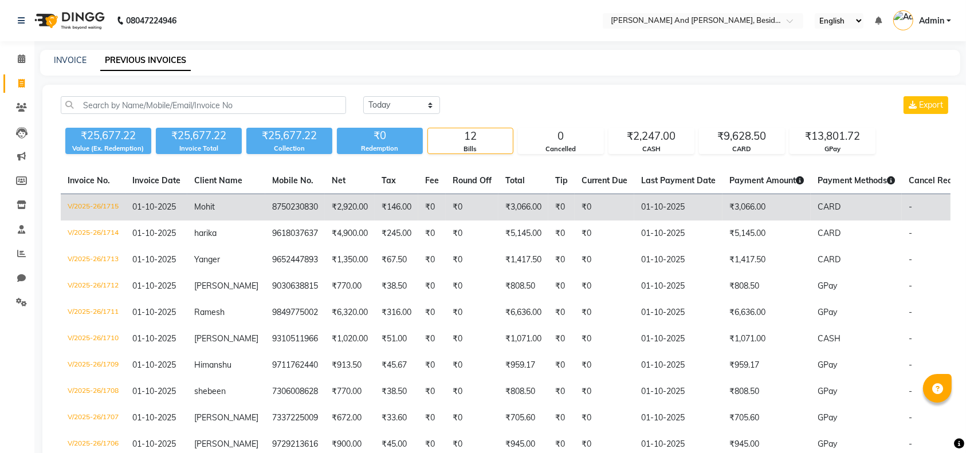
click at [237, 215] on td "Mohit" at bounding box center [226, 207] width 78 height 27
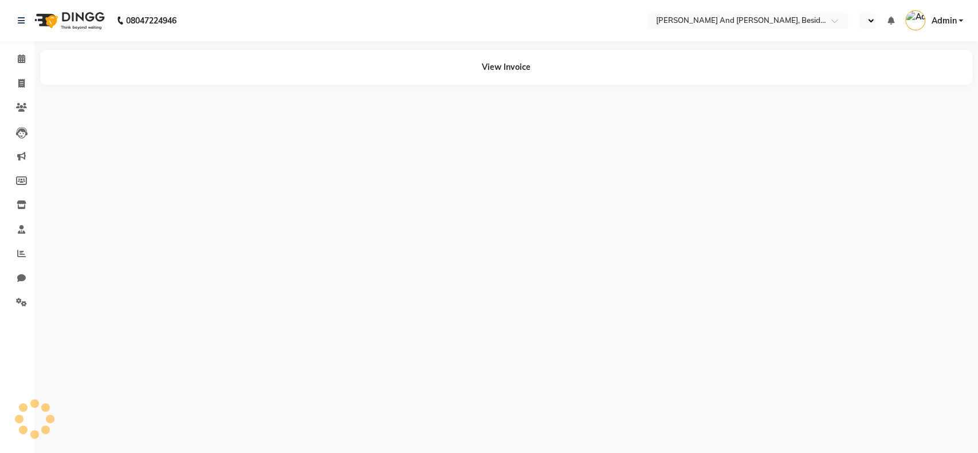
select select "en"
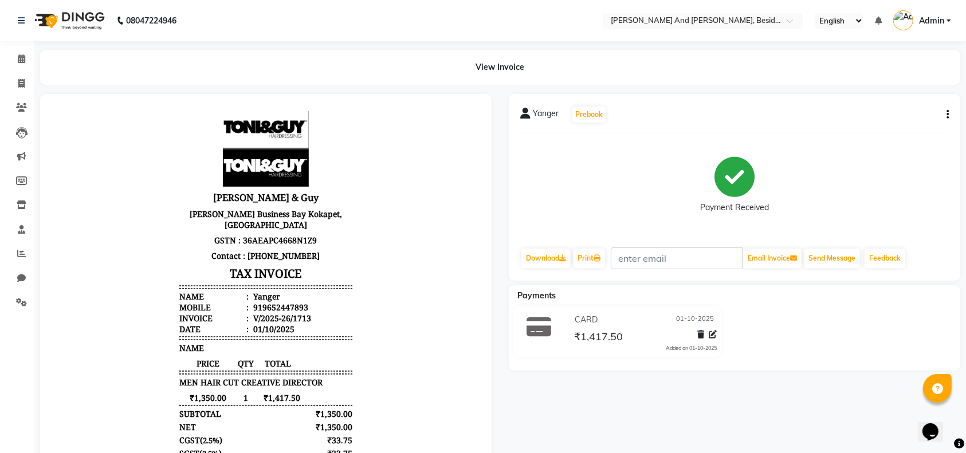
click at [948, 115] on icon "button" at bounding box center [948, 115] width 2 height 1
click at [889, 117] on div "Edit Item Staff" at bounding box center [891, 115] width 79 height 14
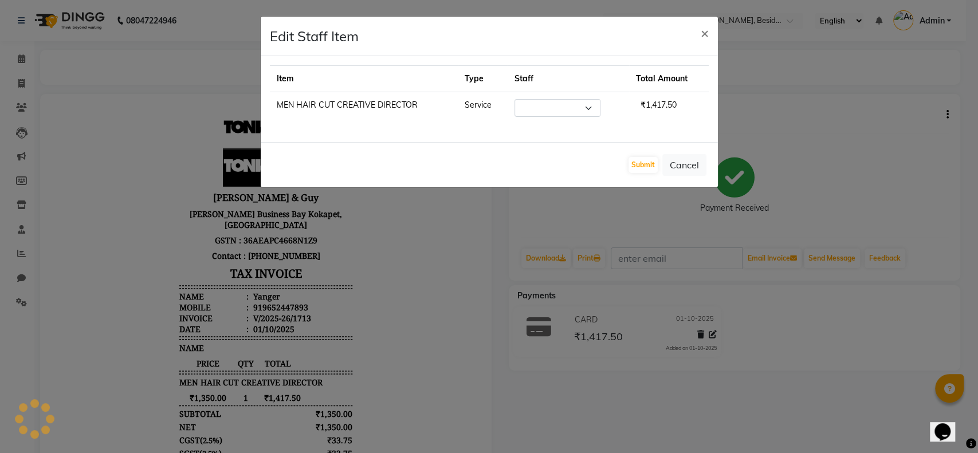
select select "40717"
click at [701, 30] on span "×" at bounding box center [705, 32] width 8 height 17
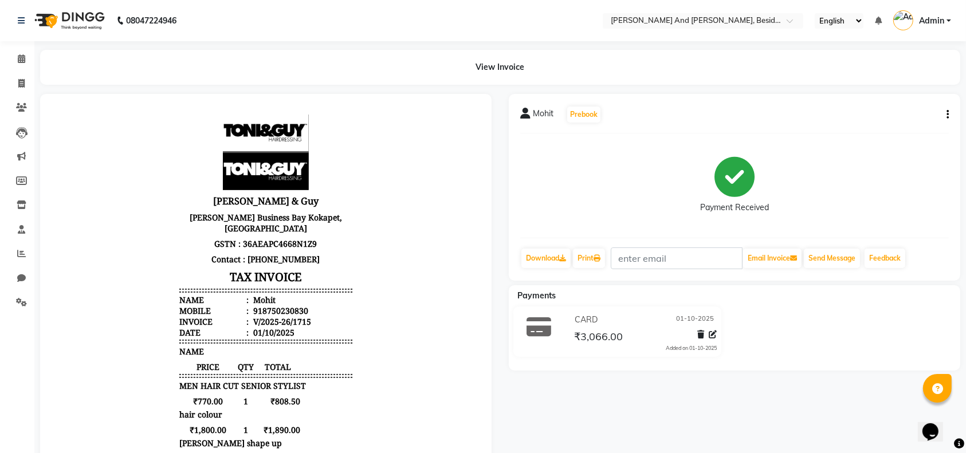
scroll to position [9, 0]
